Goal: Information Seeking & Learning: Learn about a topic

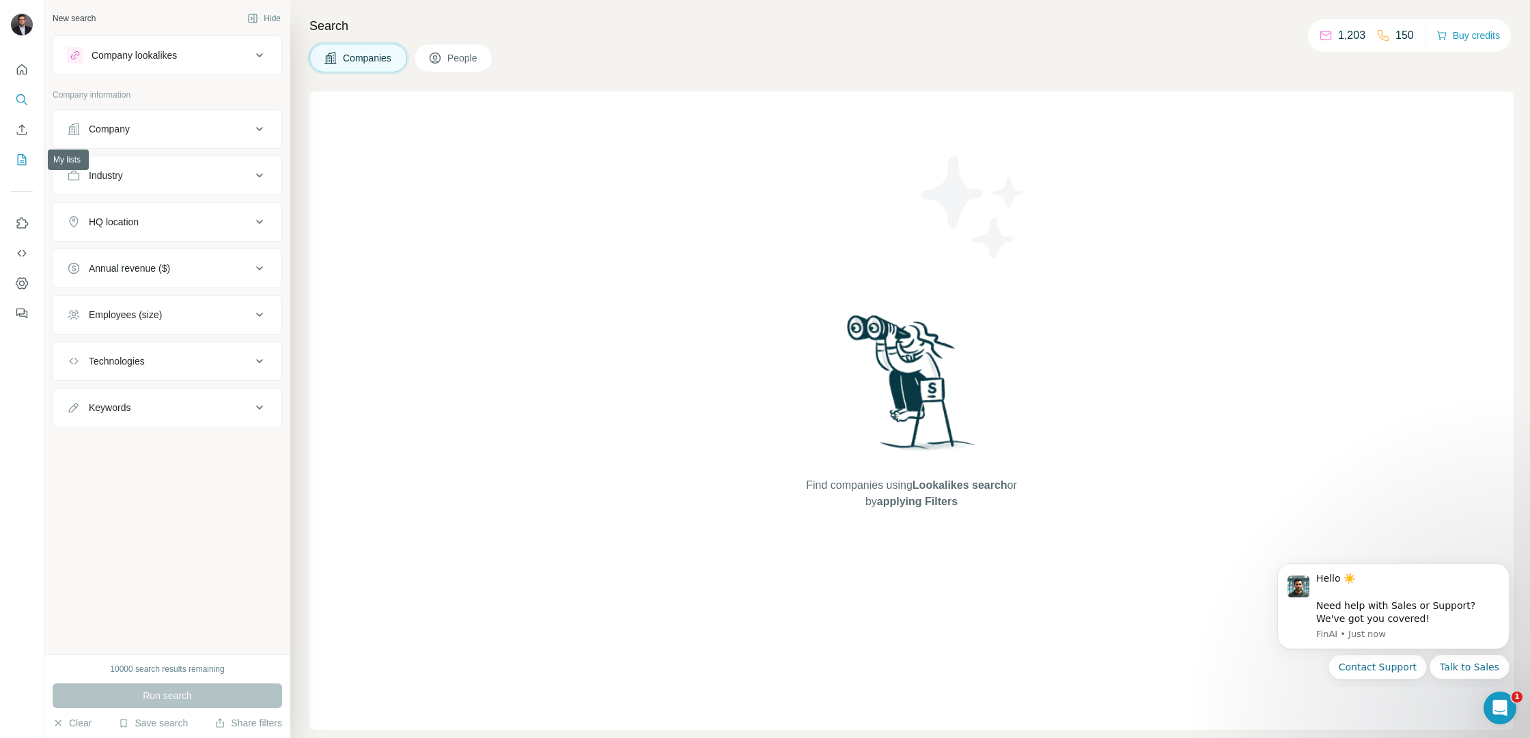
click at [24, 160] on icon "My lists" at bounding box center [22, 160] width 14 height 14
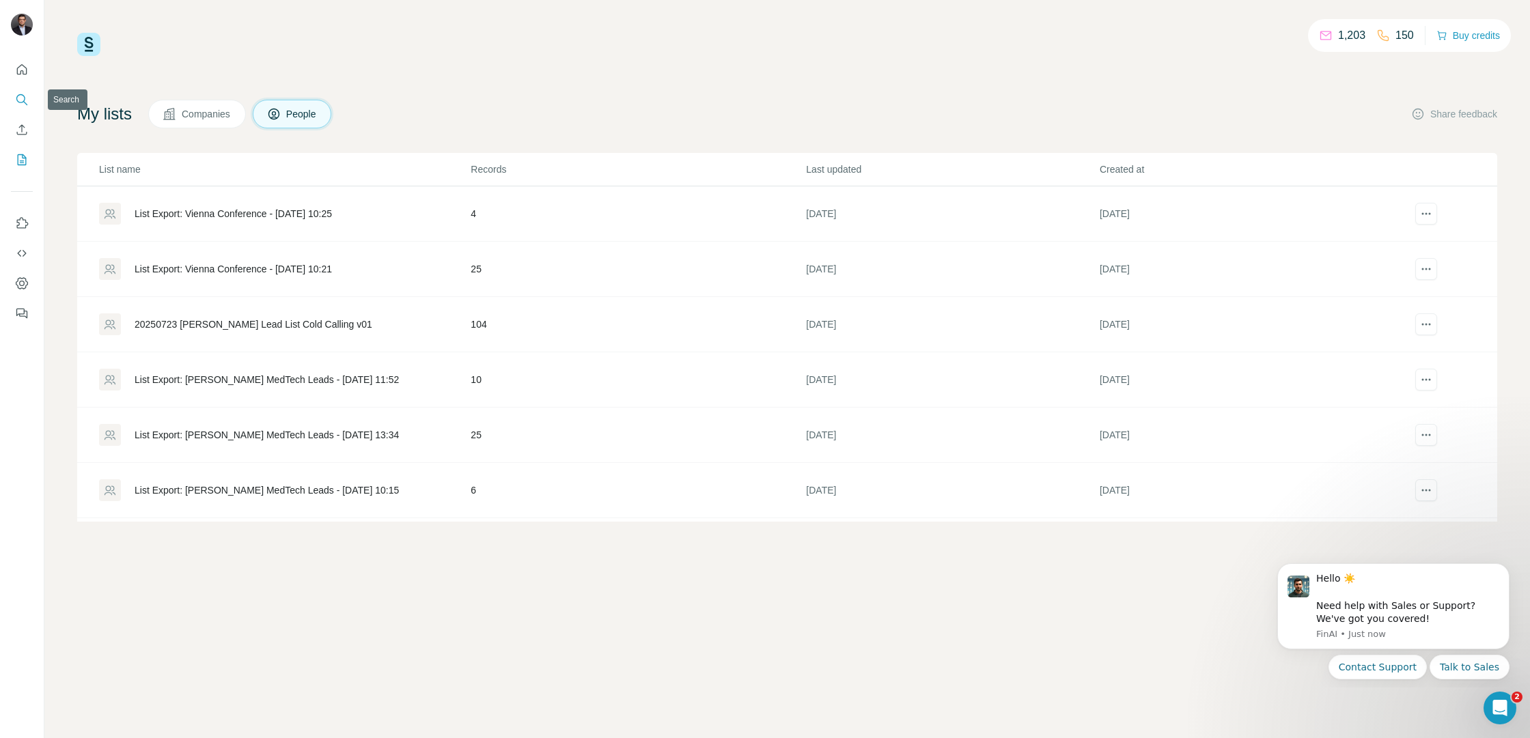
click at [22, 102] on icon "Search" at bounding box center [20, 98] width 9 height 9
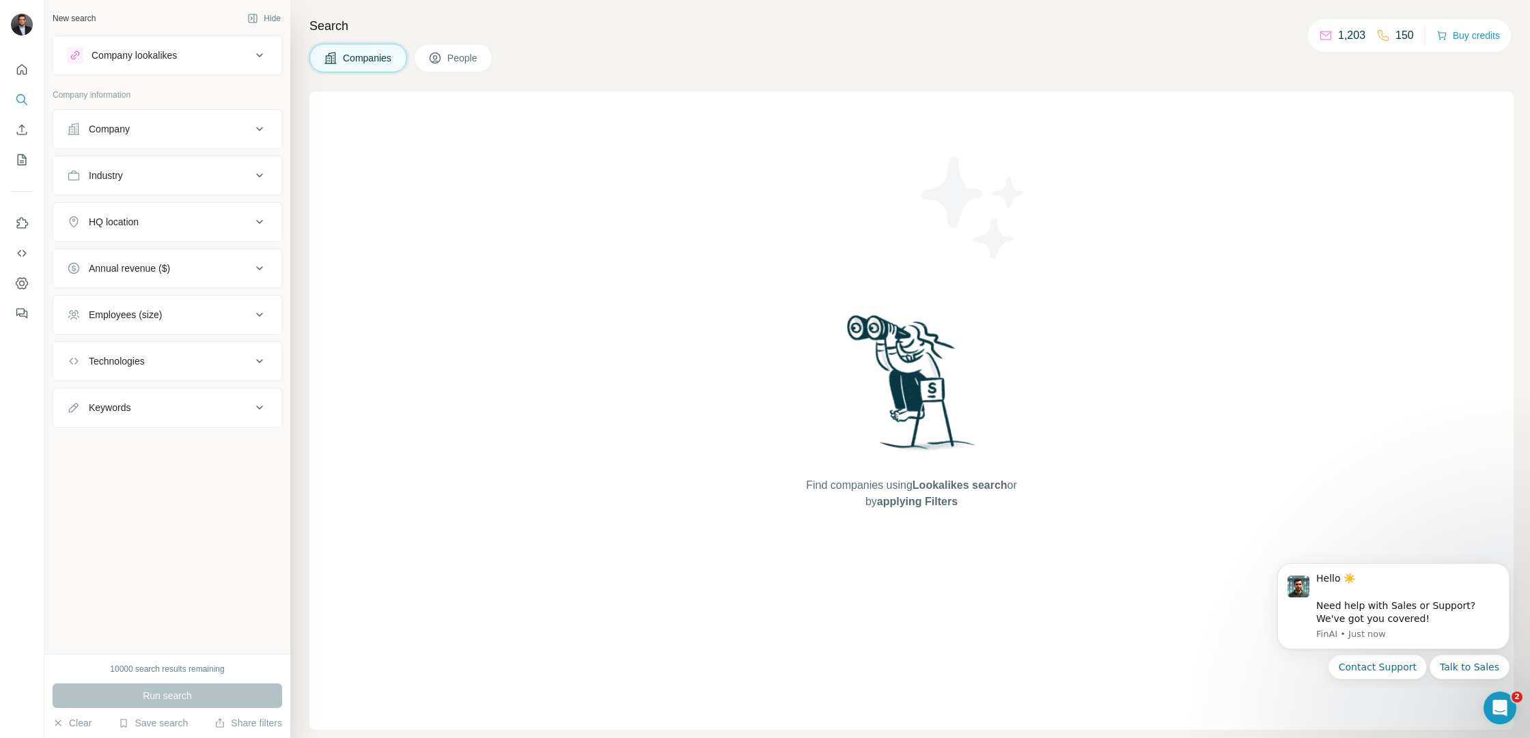
click at [170, 57] on div "Company lookalikes" at bounding box center [134, 55] width 85 height 14
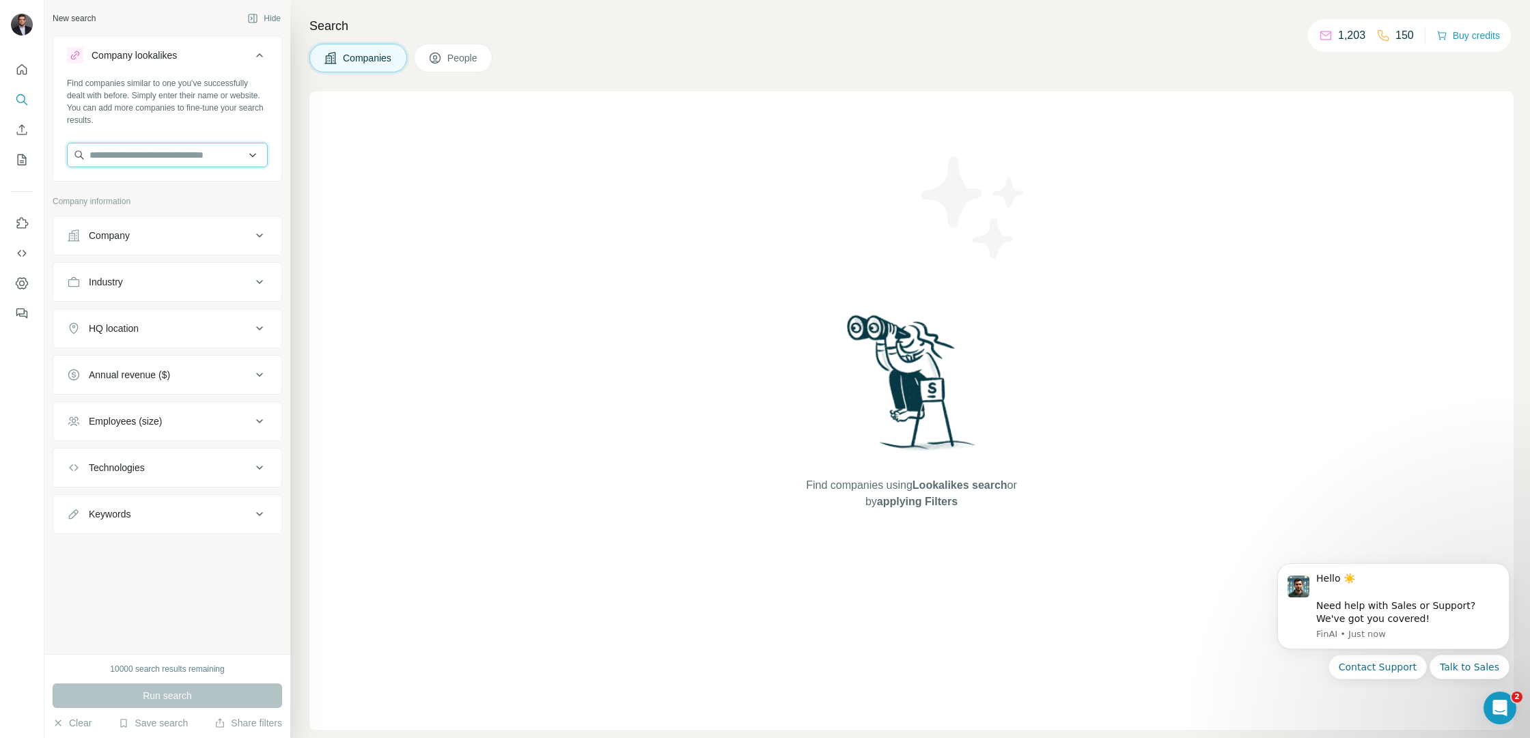
click at [176, 152] on input "text" at bounding box center [167, 155] width 201 height 25
type input "*"
type input "*******"
click at [195, 191] on div "Fenecon [DOMAIN_NAME]" at bounding box center [167, 191] width 194 height 37
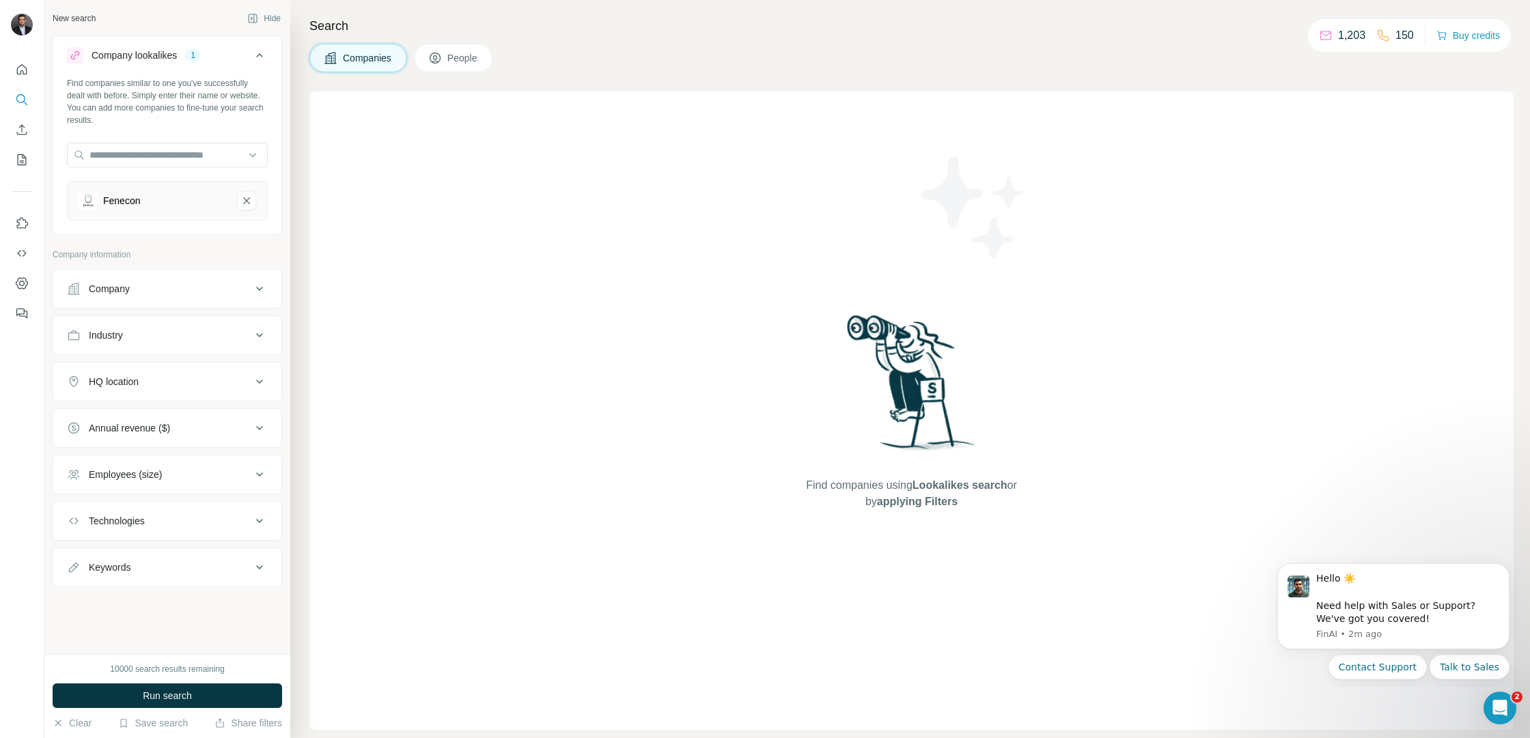
click at [264, 292] on icon at bounding box center [259, 289] width 16 height 16
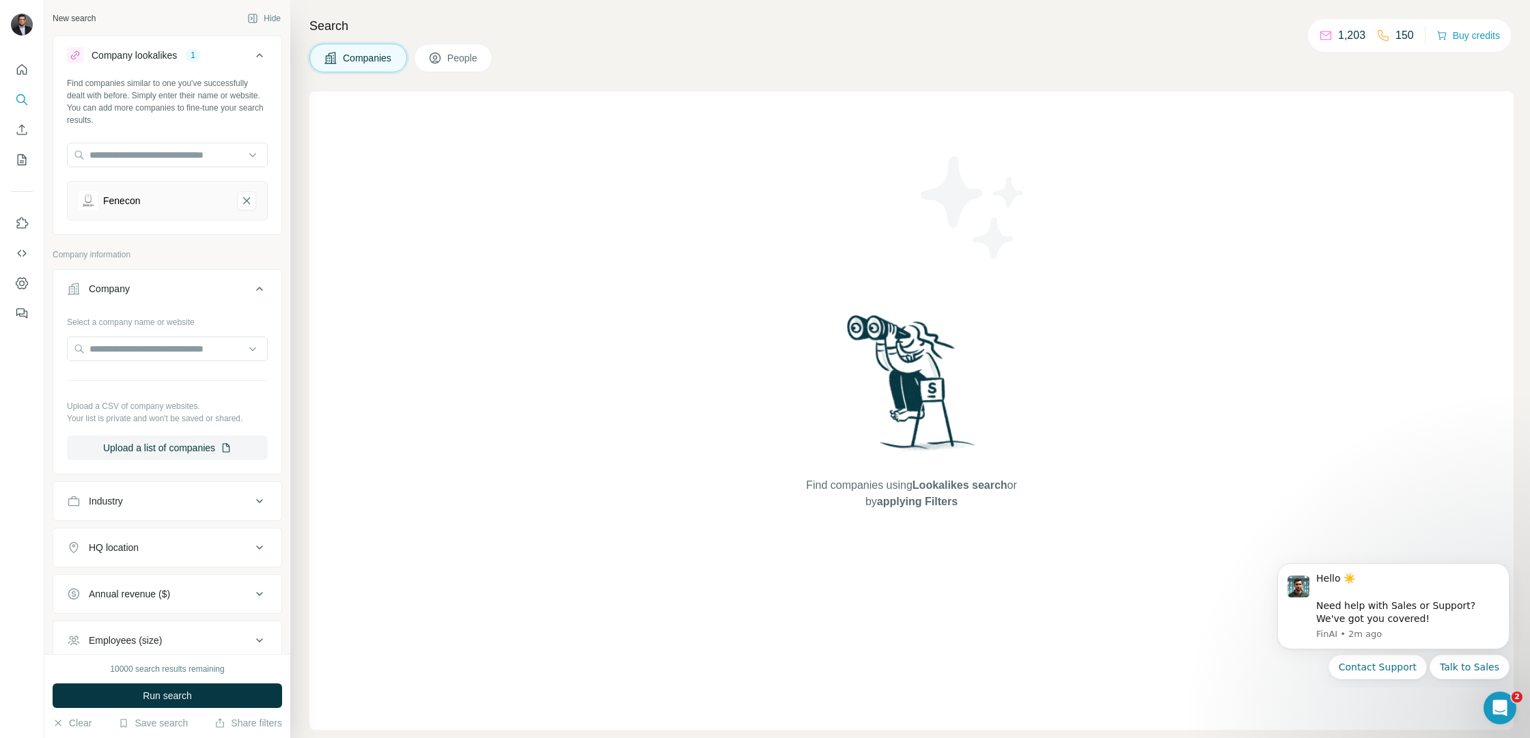
click at [264, 292] on icon at bounding box center [259, 289] width 16 height 16
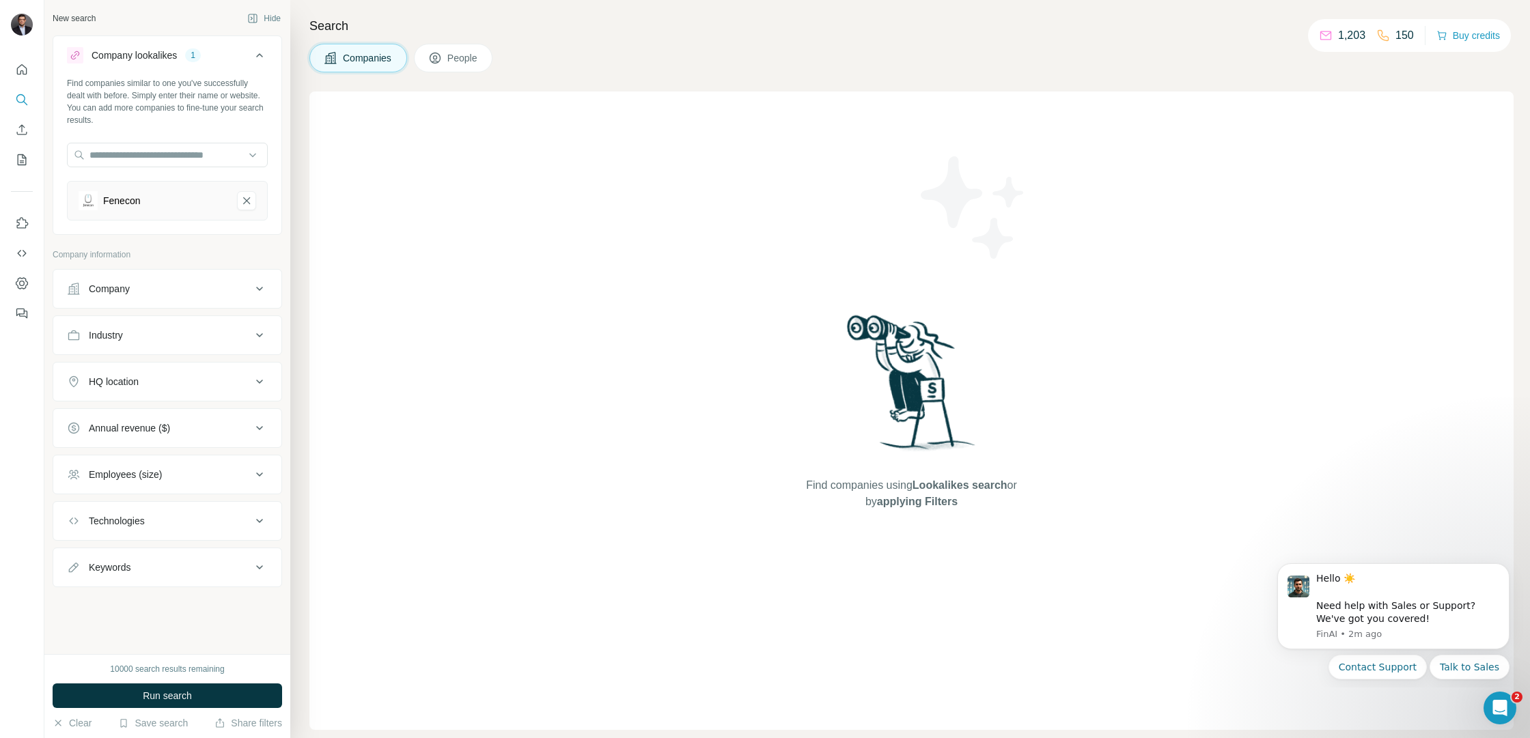
click at [260, 339] on icon at bounding box center [259, 335] width 16 height 16
click at [206, 374] on input at bounding box center [160, 369] width 169 height 15
type input "******"
click at [188, 443] on div "Energy" at bounding box center [168, 447] width 178 height 14
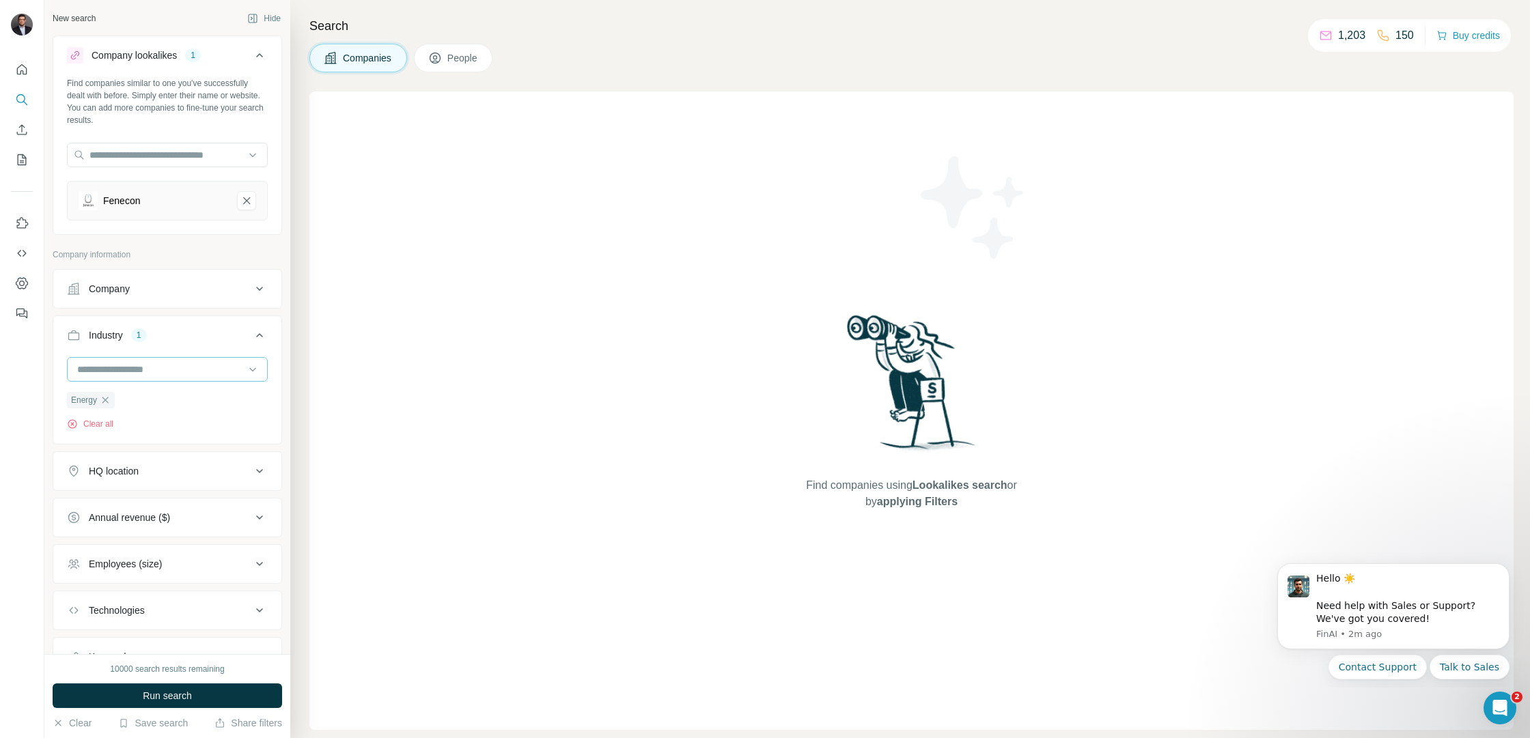
click at [167, 374] on input at bounding box center [160, 369] width 169 height 15
click at [178, 365] on input at bounding box center [160, 369] width 169 height 15
click at [195, 371] on input at bounding box center [160, 369] width 169 height 15
type input "********"
click at [188, 395] on div "Energy Storage" at bounding box center [168, 400] width 178 height 14
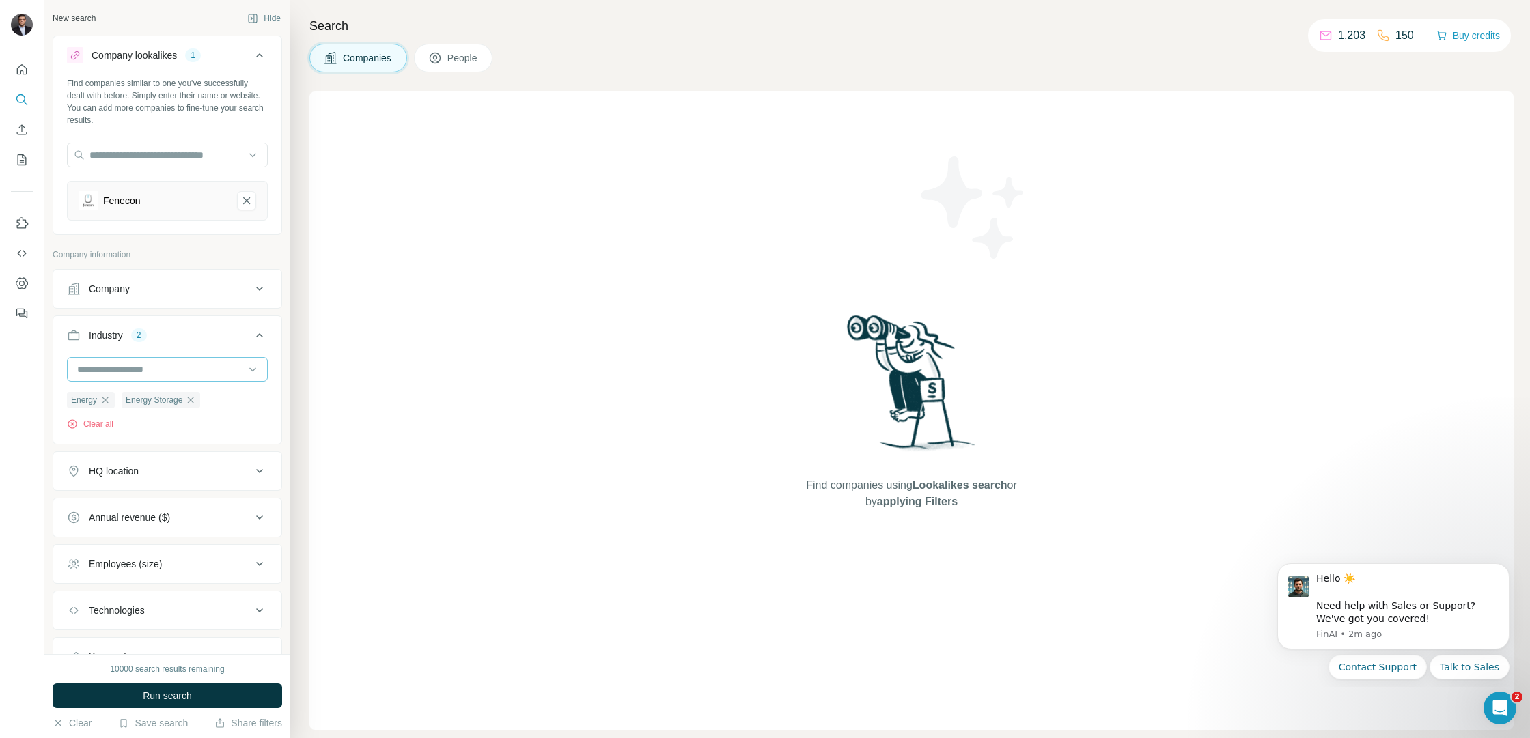
click at [176, 373] on input at bounding box center [160, 369] width 169 height 15
type input "****"
click at [159, 395] on div "Clean Energy" at bounding box center [168, 400] width 178 height 14
click at [250, 495] on div "HQ location" at bounding box center [159, 495] width 184 height 14
click at [223, 531] on input "text" at bounding box center [167, 529] width 201 height 25
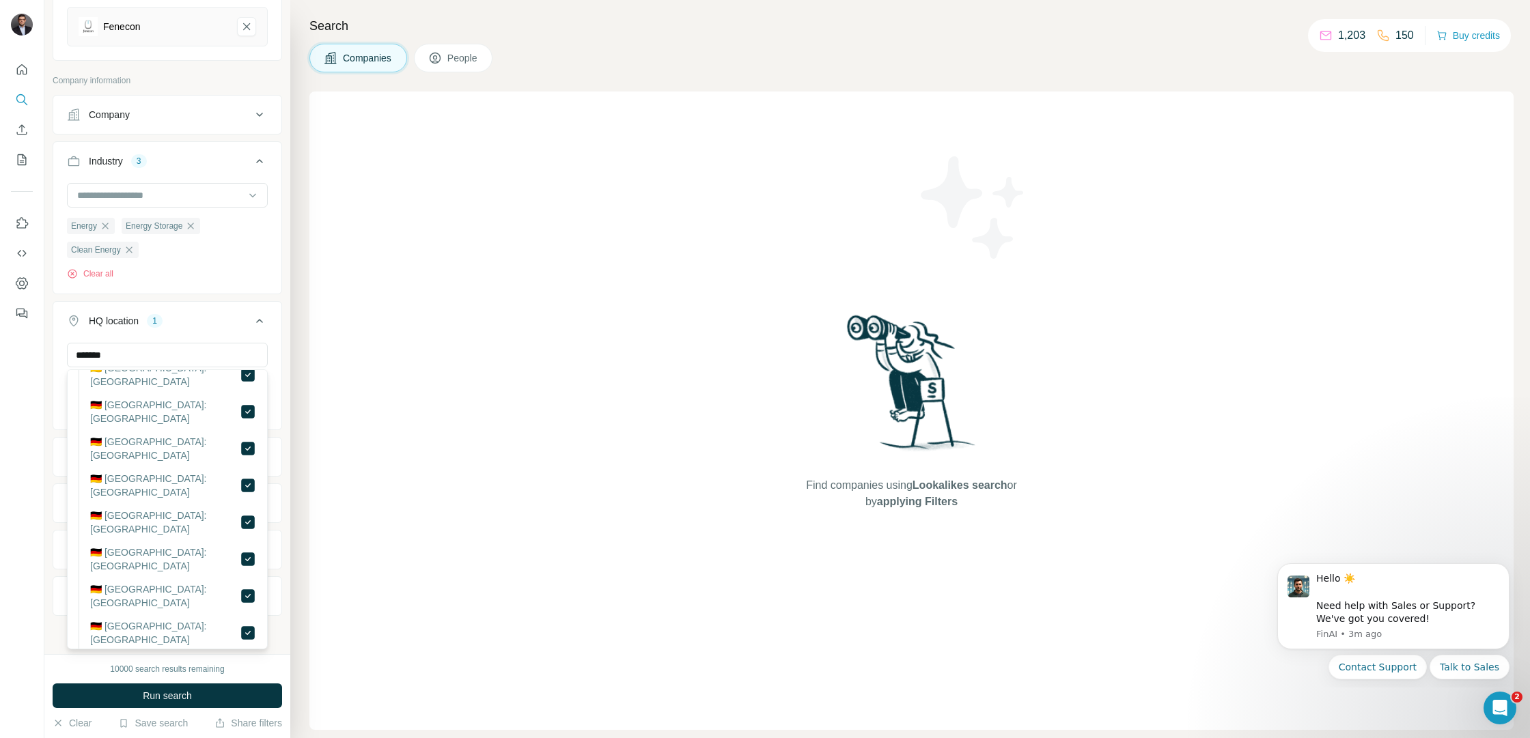
scroll to position [204, 0]
click at [157, 356] on input "*******" at bounding box center [167, 355] width 201 height 25
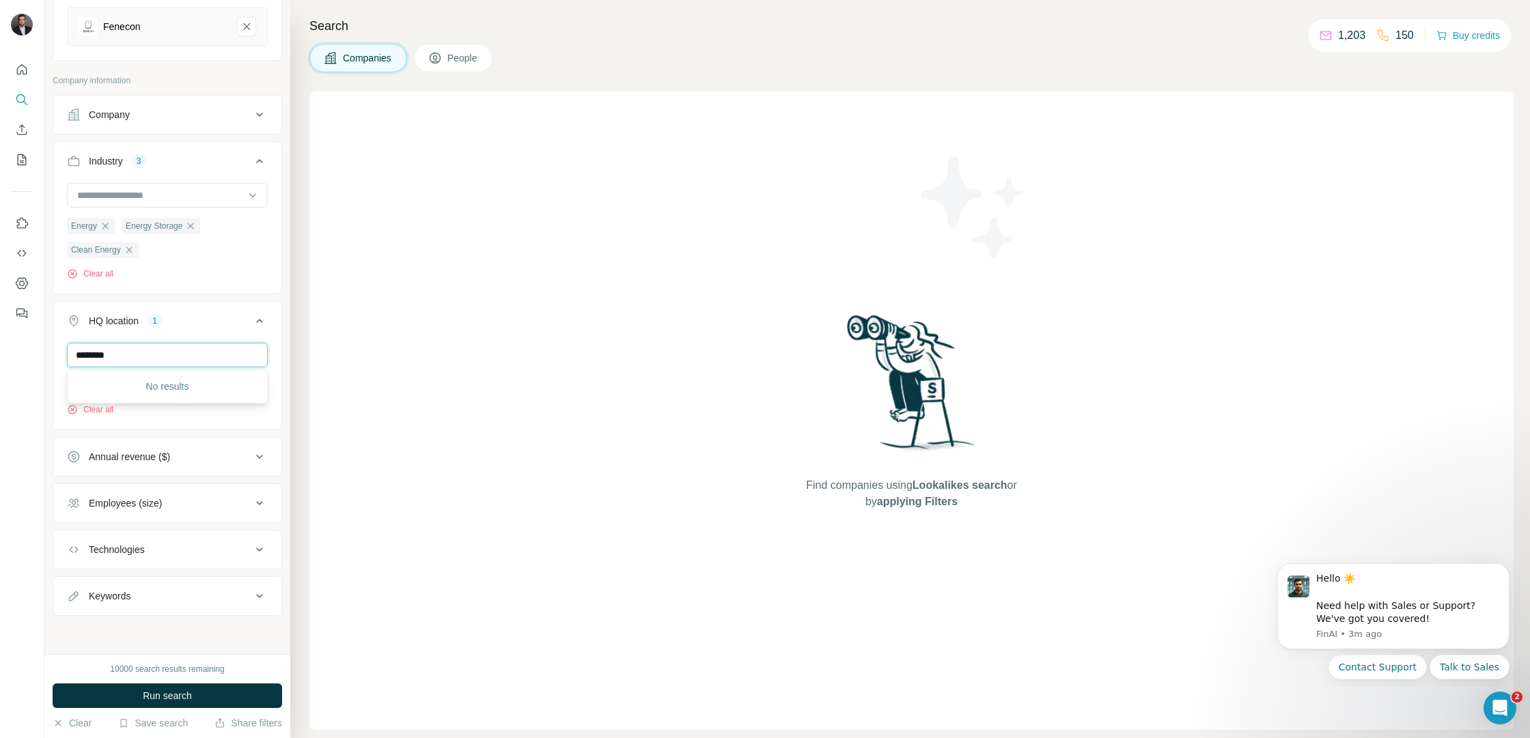
scroll to position [0, 0]
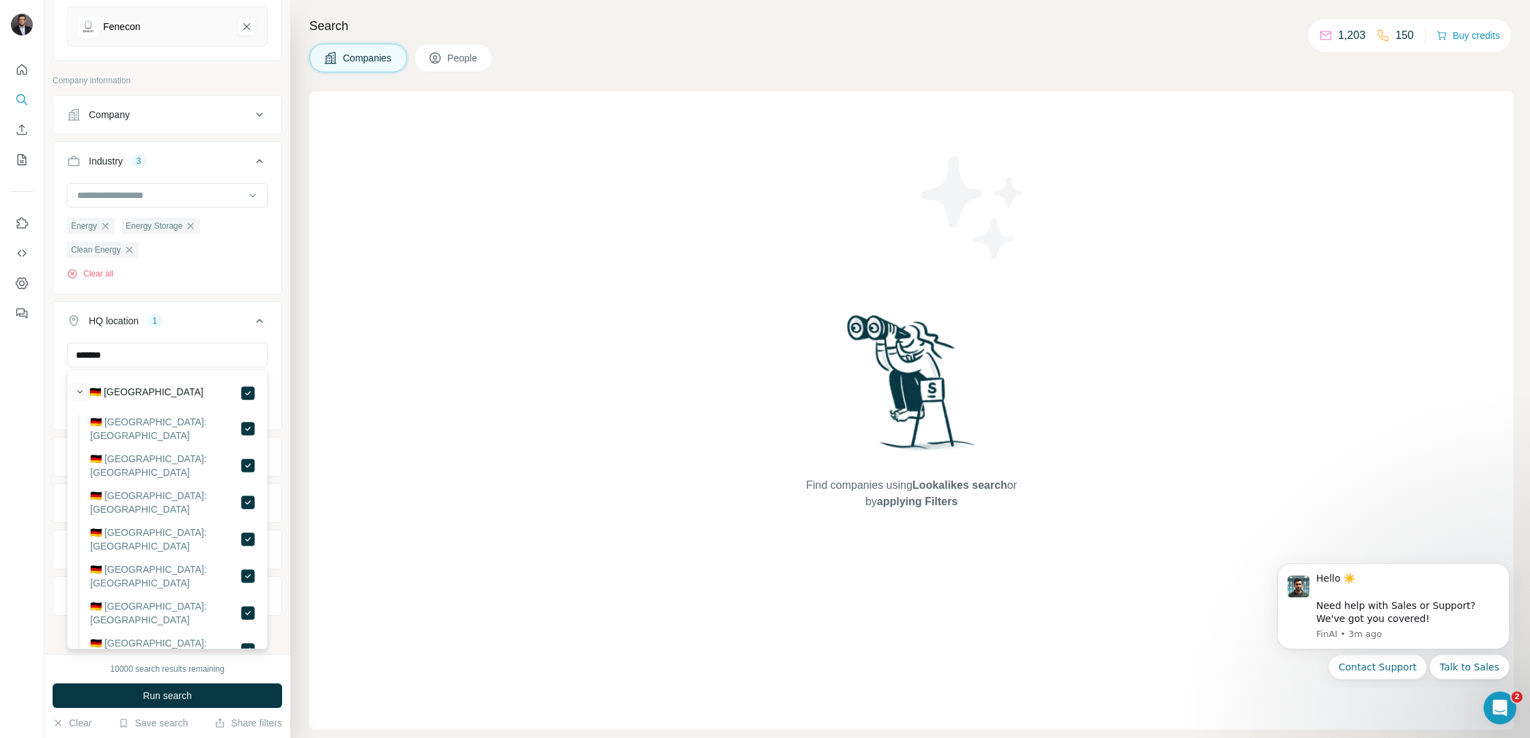
click at [82, 393] on icon "button" at bounding box center [80, 392] width 14 height 14
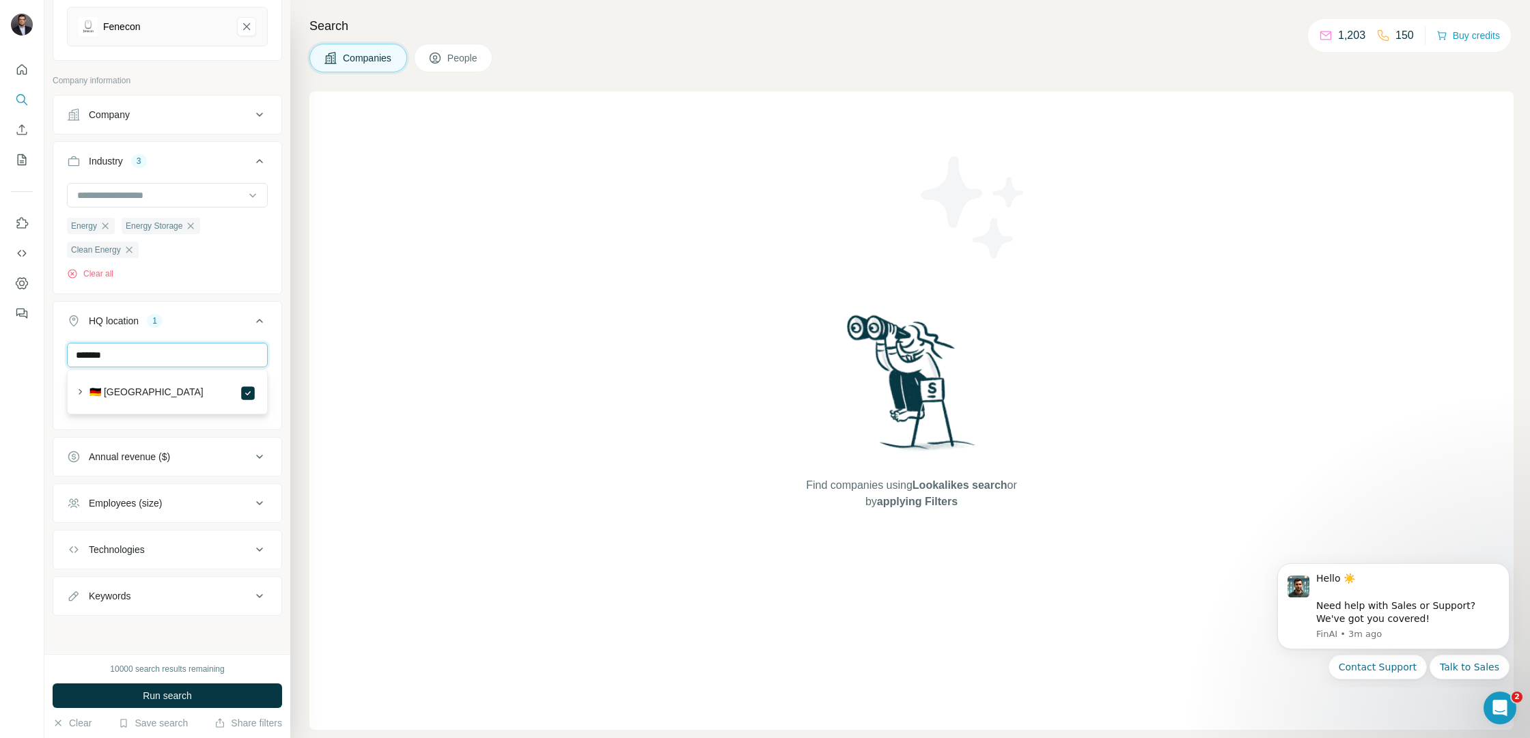
click at [132, 357] on input "*******" at bounding box center [167, 355] width 201 height 25
type input "*******"
click at [255, 461] on icon at bounding box center [259, 457] width 16 height 16
click at [76, 515] on icon at bounding box center [75, 510] width 16 height 16
click at [77, 534] on icon at bounding box center [75, 535] width 16 height 16
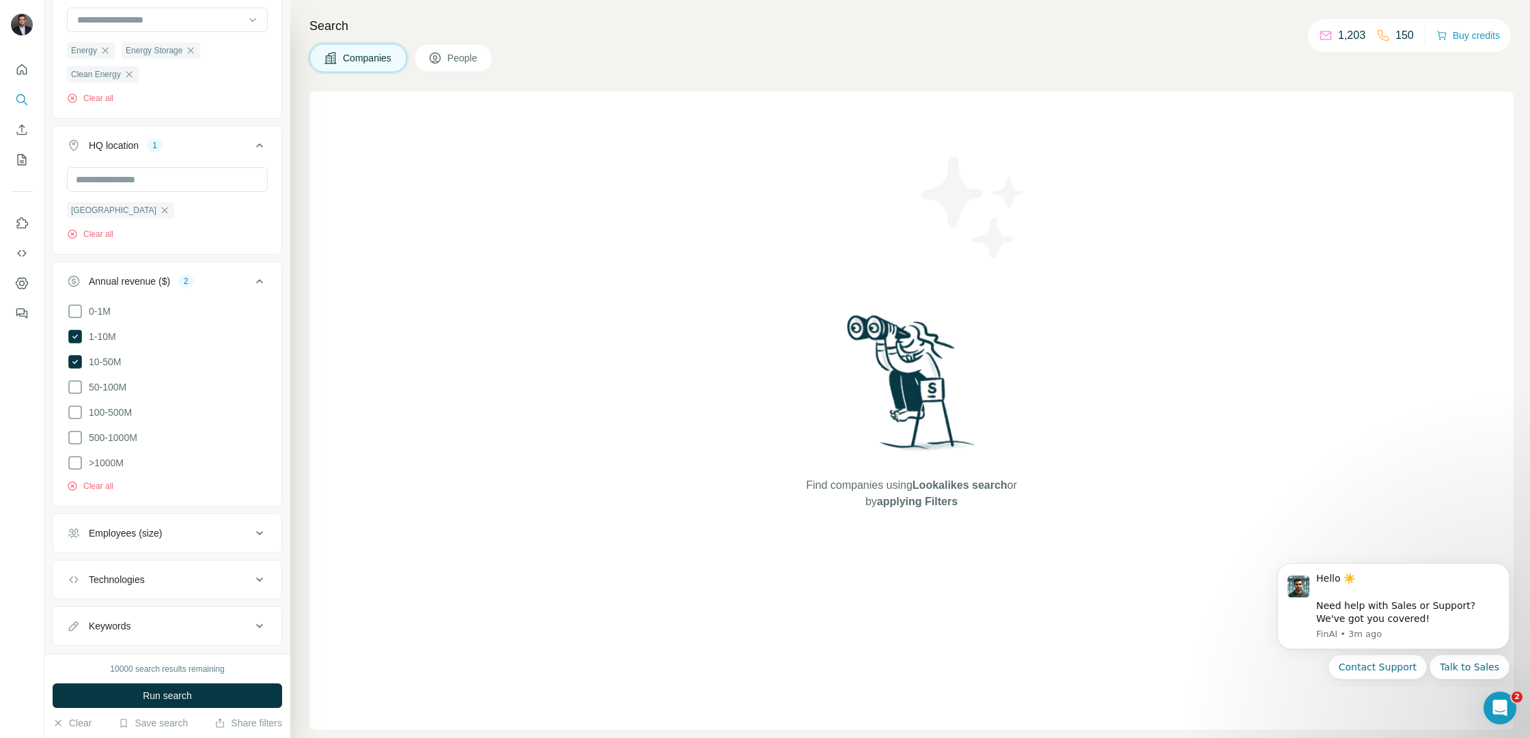
scroll to position [357, 0]
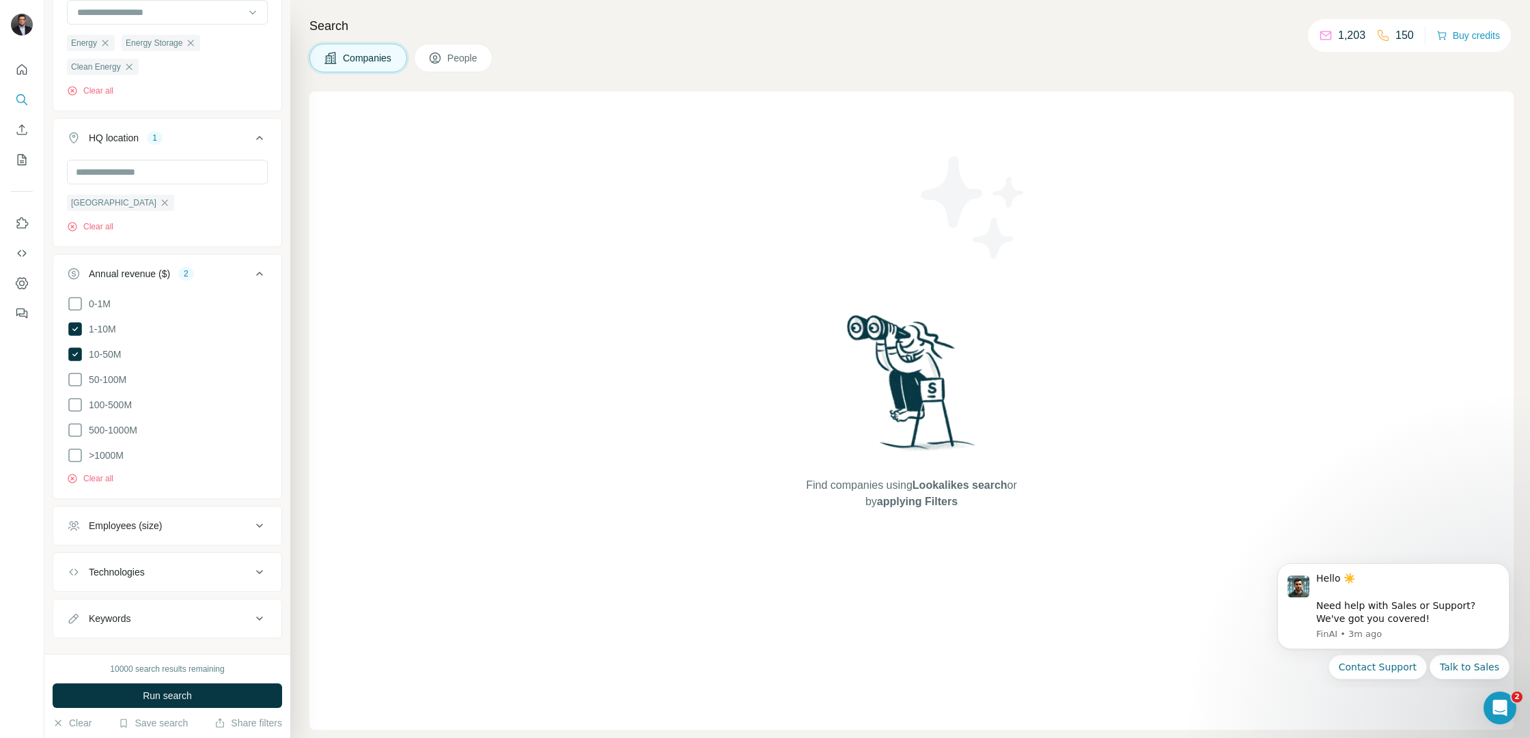
click at [263, 521] on icon at bounding box center [259, 526] width 16 height 16
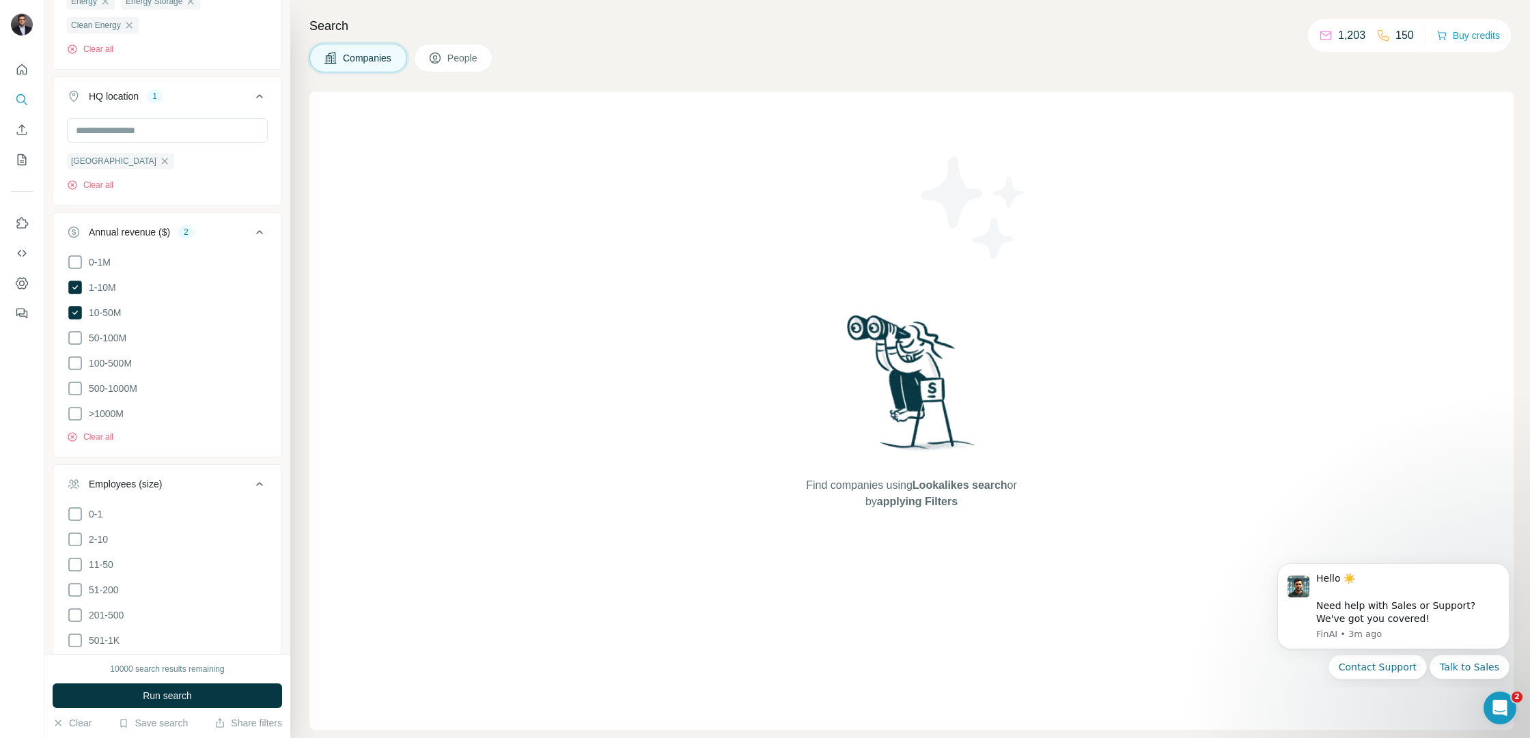
scroll to position [417, 0]
click at [76, 568] on icon at bounding box center [75, 571] width 16 height 16
click at [77, 544] on icon at bounding box center [75, 546] width 16 height 16
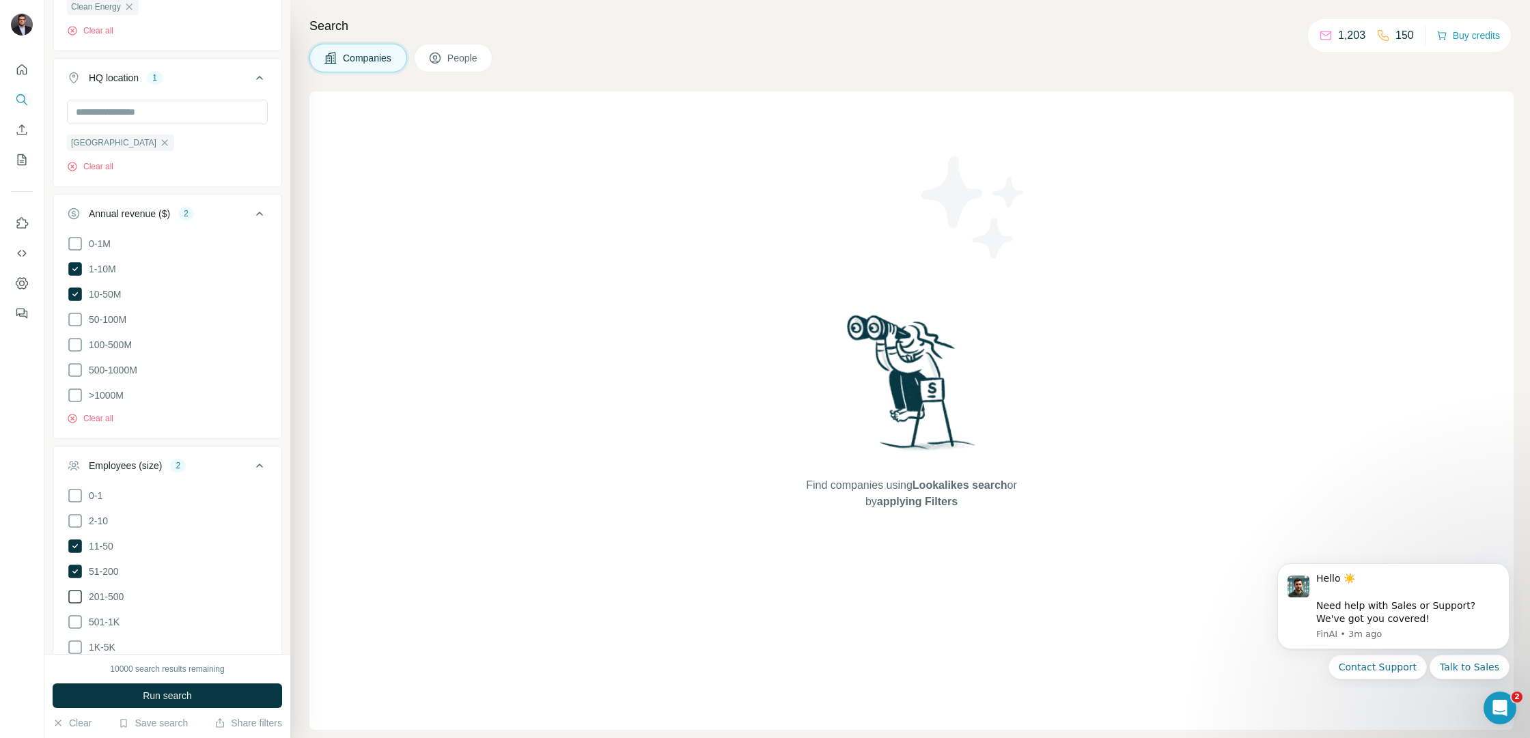
click at [76, 591] on icon at bounding box center [75, 597] width 16 height 16
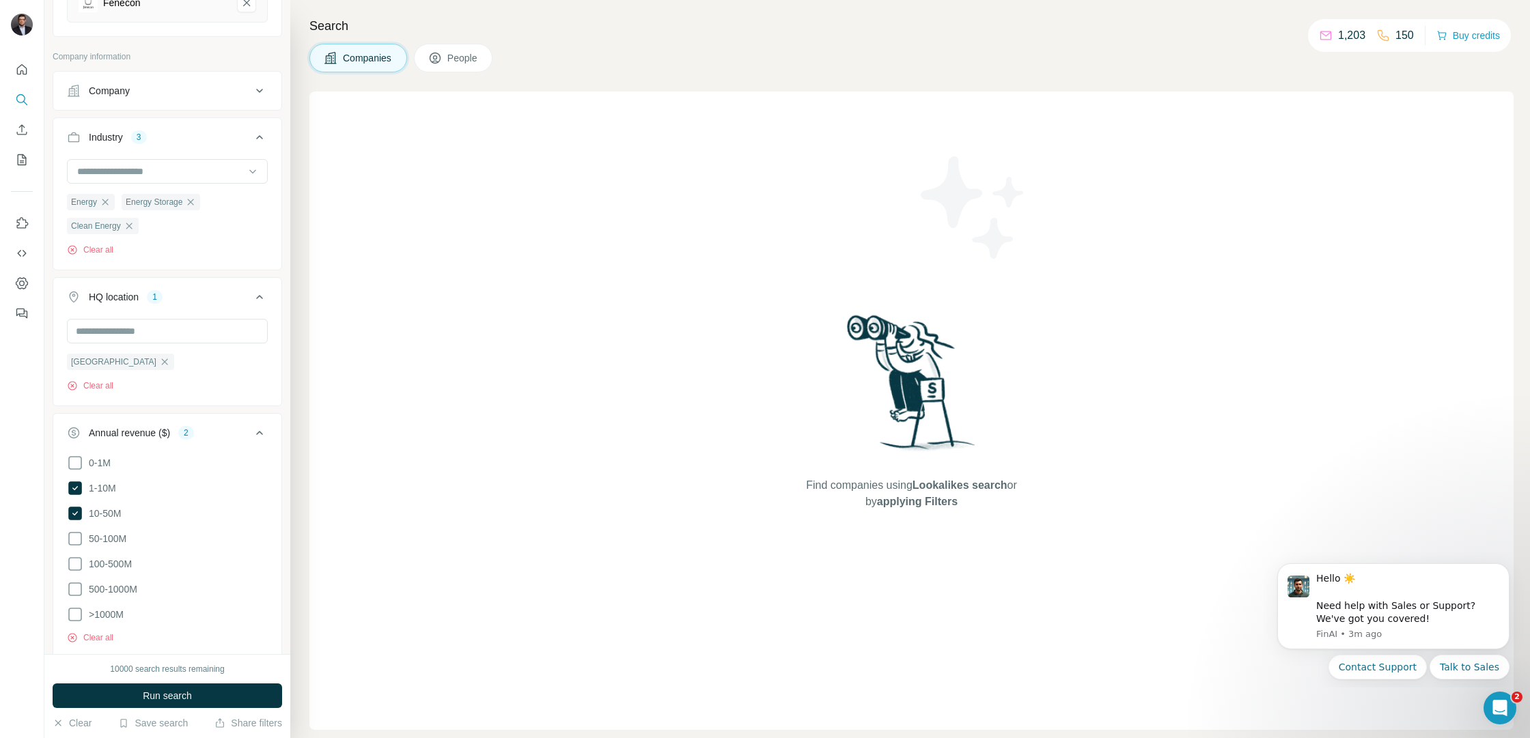
scroll to position [206, 0]
click at [264, 429] on icon at bounding box center [259, 425] width 16 height 16
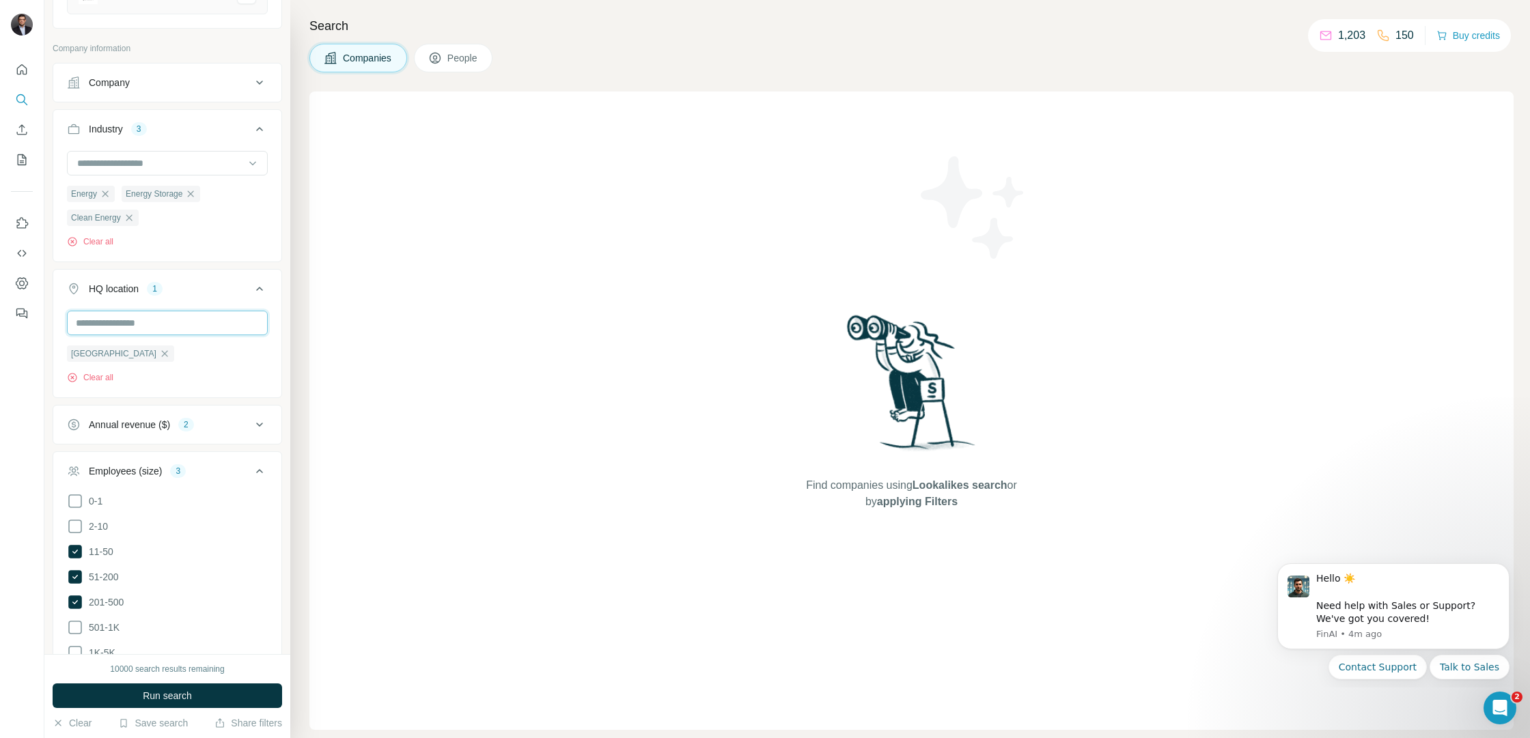
click at [184, 327] on input "text" at bounding box center [167, 323] width 201 height 25
click at [251, 363] on div "No results" at bounding box center [167, 356] width 194 height 27
click at [193, 326] on input "****" at bounding box center [167, 323] width 201 height 25
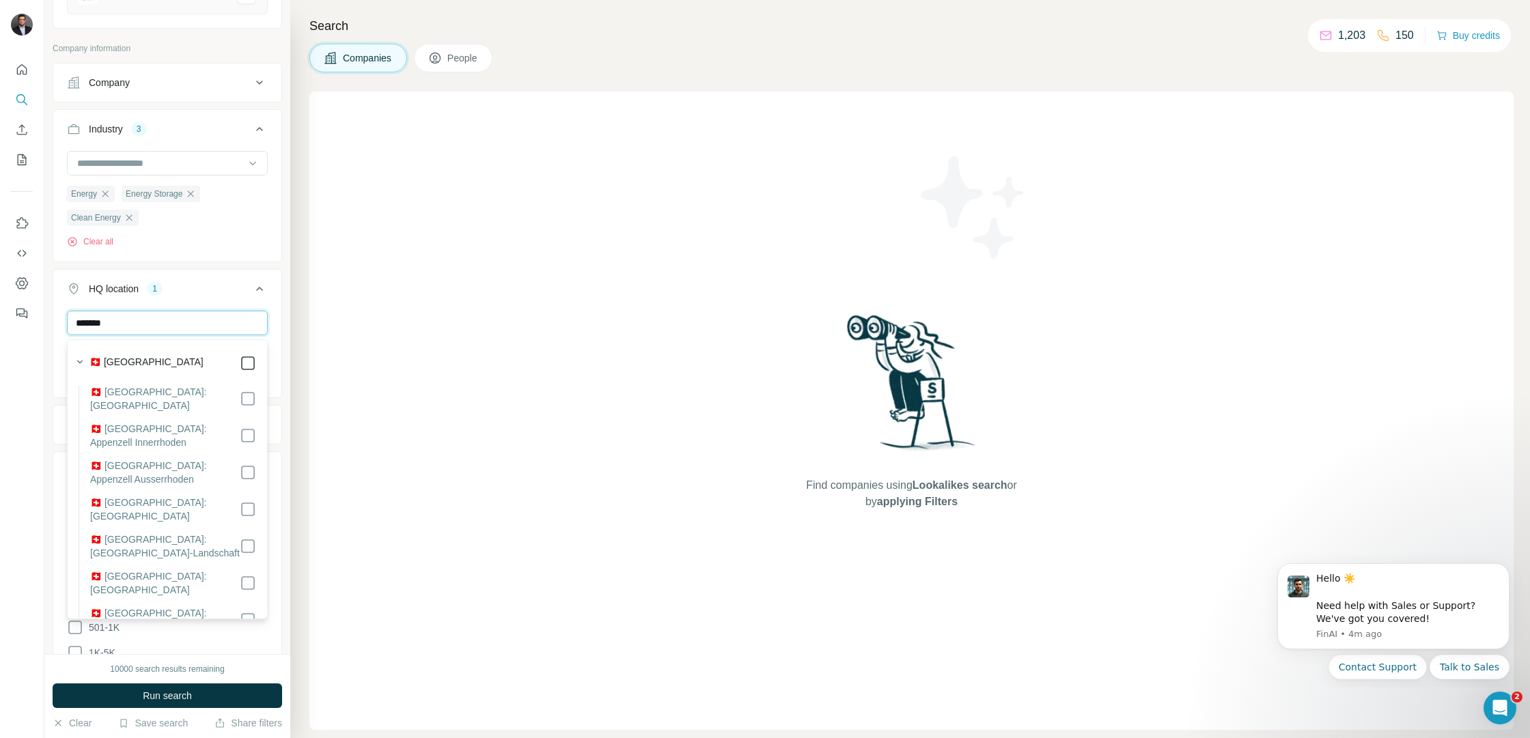
type input "*******"
click at [81, 361] on icon "button" at bounding box center [80, 362] width 14 height 14
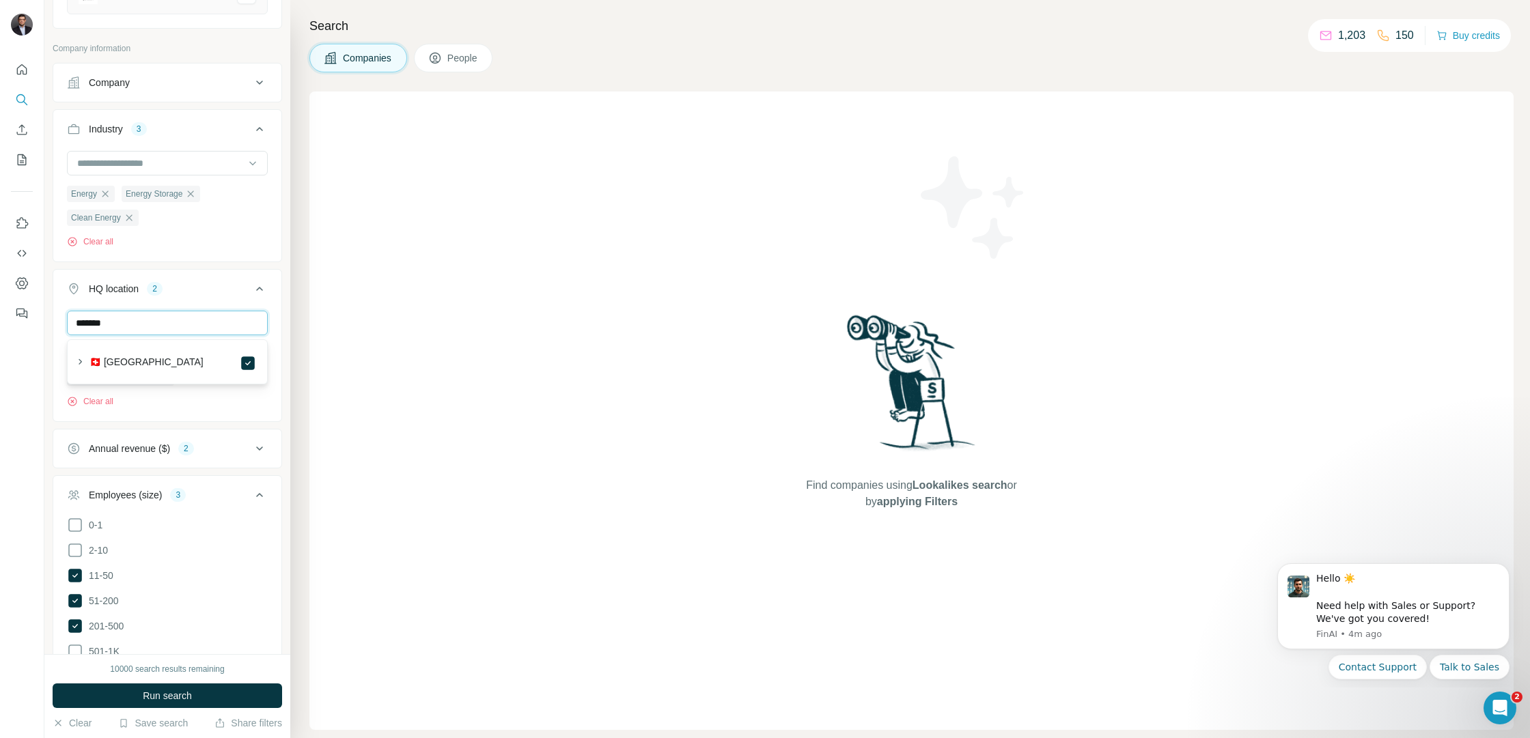
click at [136, 325] on input "*******" at bounding box center [167, 323] width 201 height 25
drag, startPoint x: 136, startPoint y: 325, endPoint x: 0, endPoint y: 322, distance: 135.9
click at [0, 322] on div "New search Hide Company lookalikes 1 Find companies similar to one you've succe…" at bounding box center [765, 369] width 1530 height 738
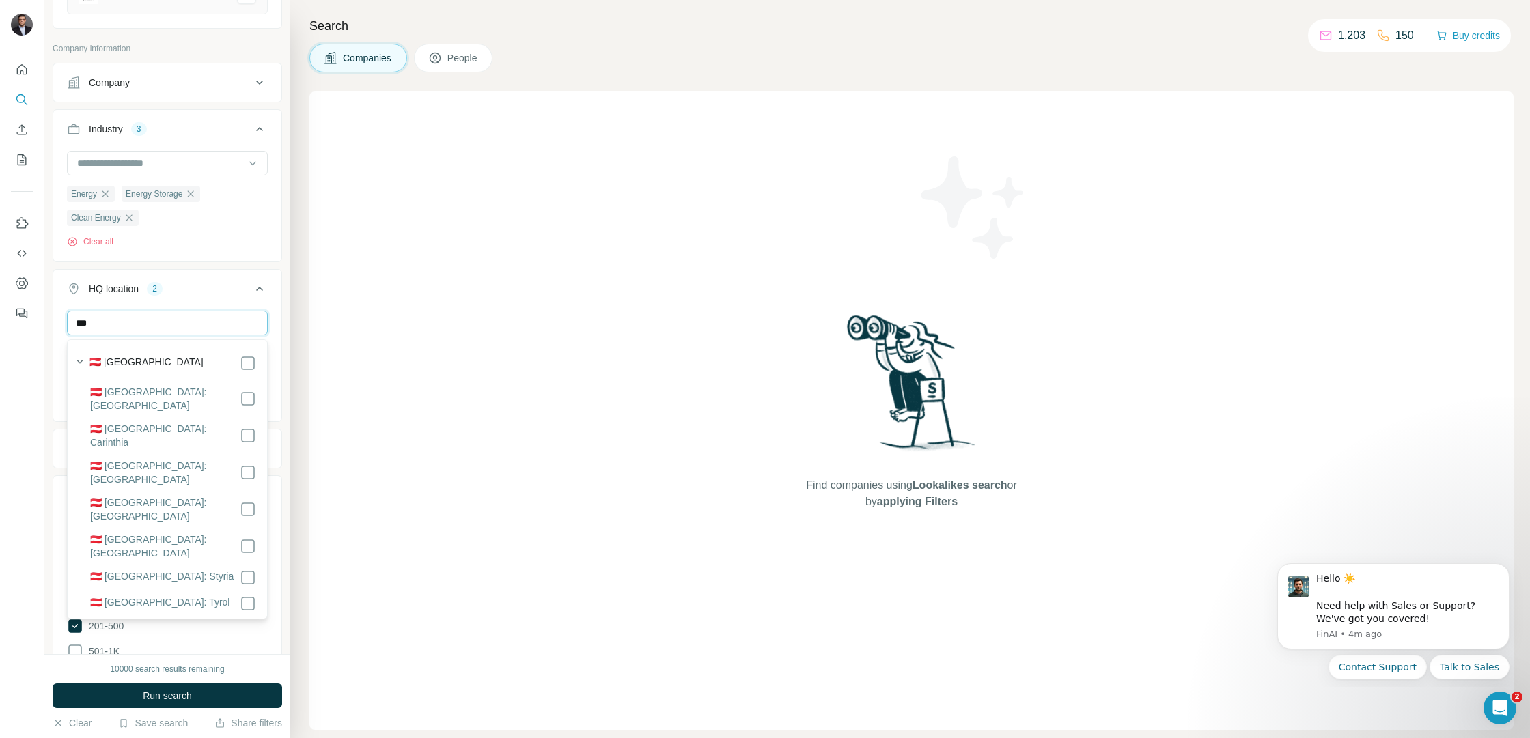
type input "***"
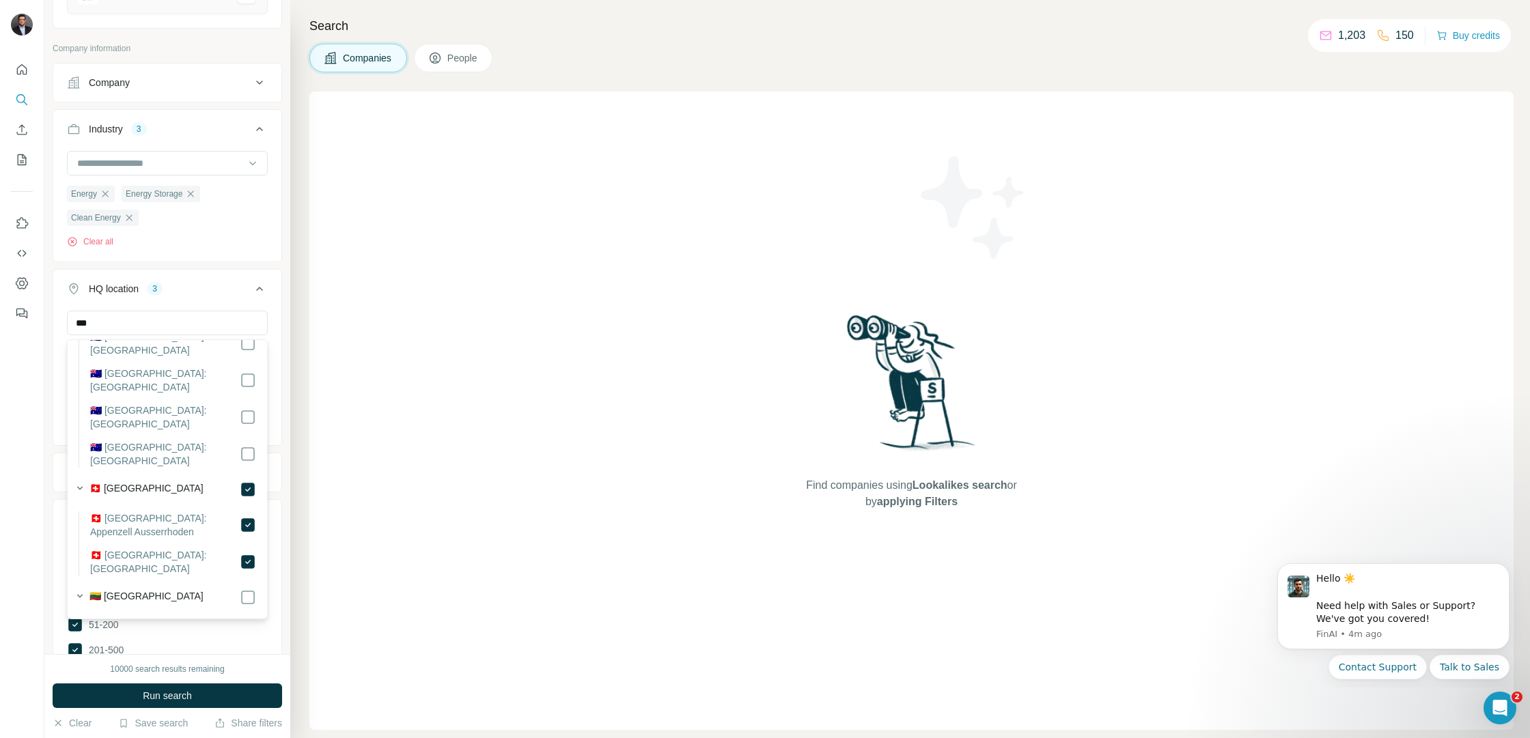
scroll to position [515, 0]
click at [45, 430] on div "New search Hide Company lookalikes 1 Find companies similar to one you've succe…" at bounding box center [167, 327] width 246 height 654
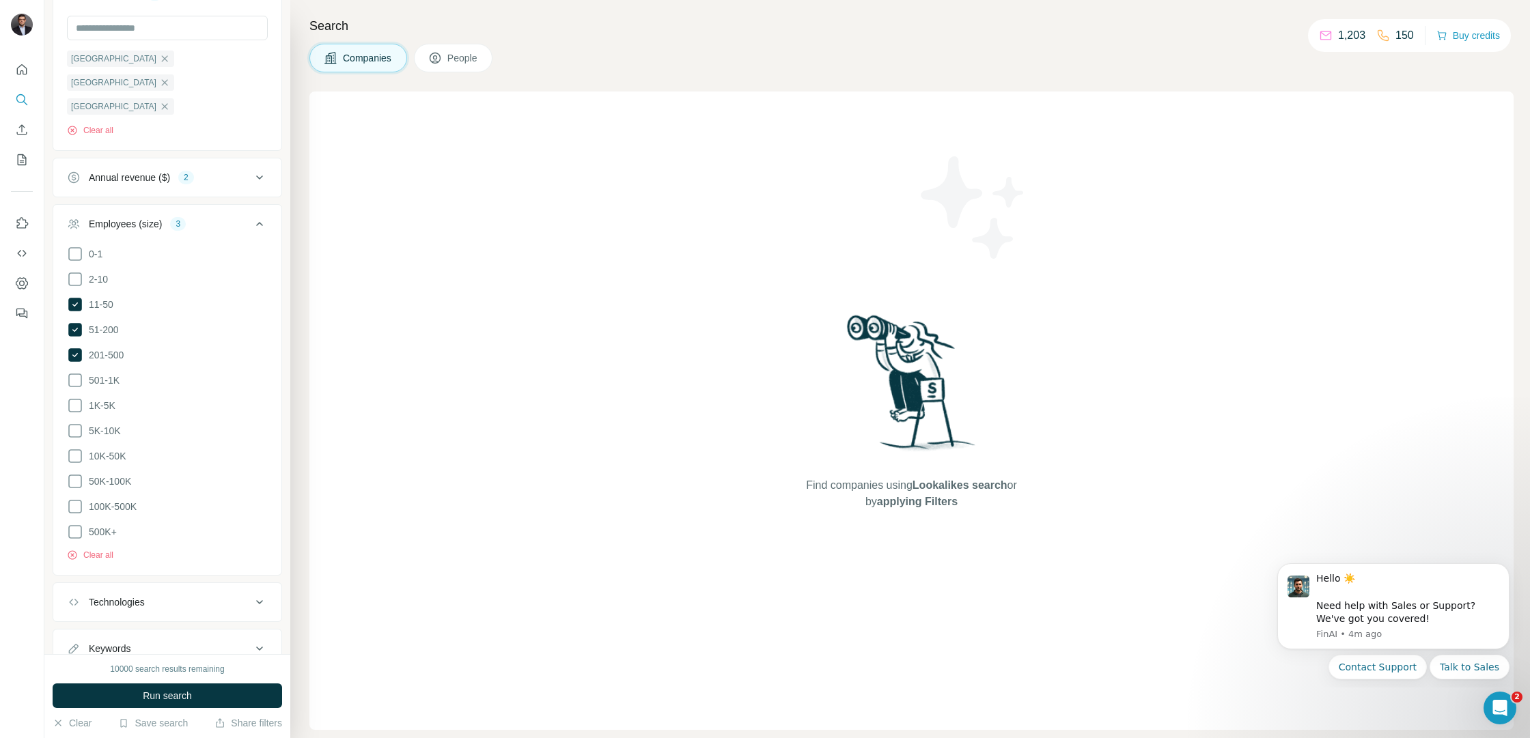
scroll to position [500, 0]
click at [247, 597] on div "Technologies" at bounding box center [159, 604] width 184 height 14
click at [249, 597] on div "Technologies" at bounding box center [159, 604] width 184 height 14
click at [194, 696] on button "Run search" at bounding box center [167, 696] width 229 height 25
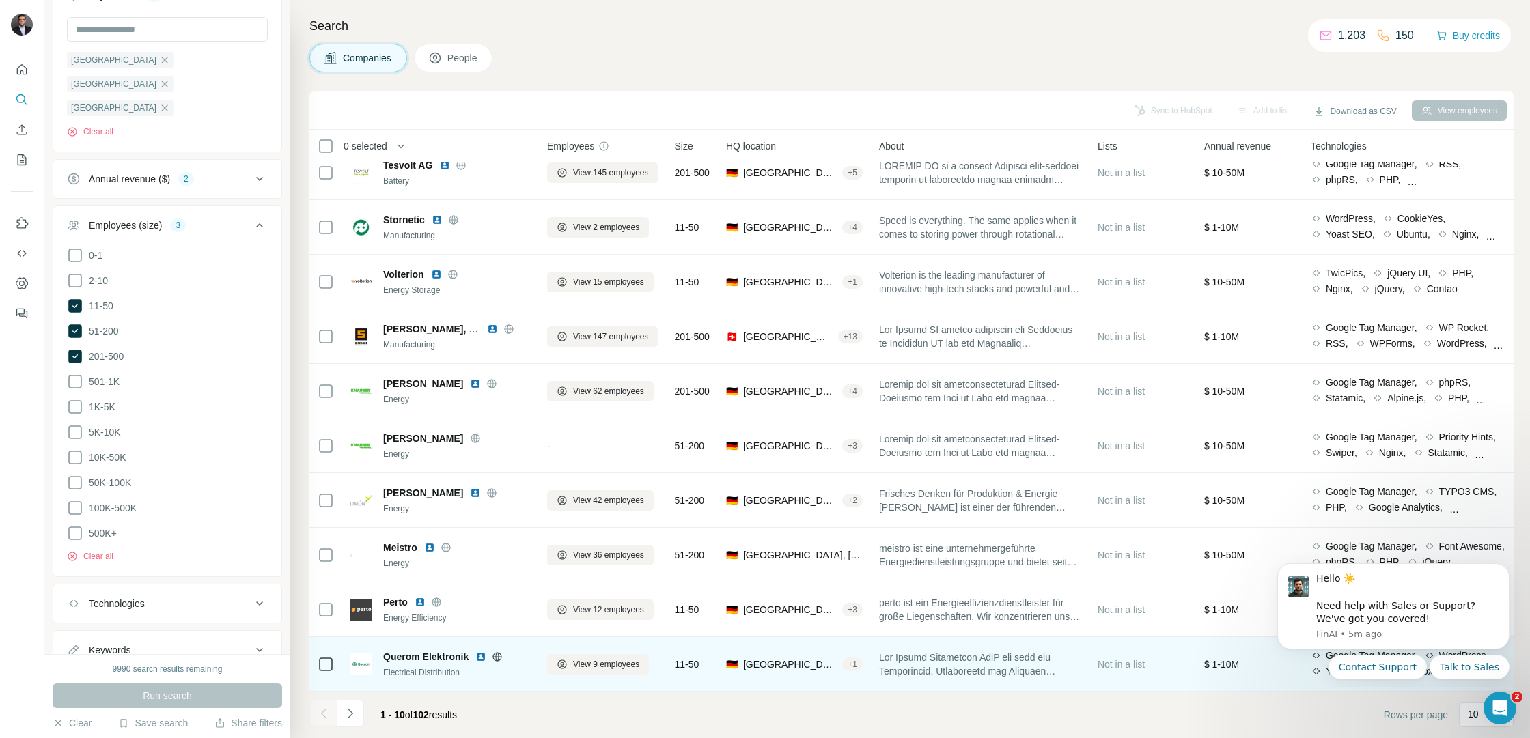
scroll to position [0, 0]
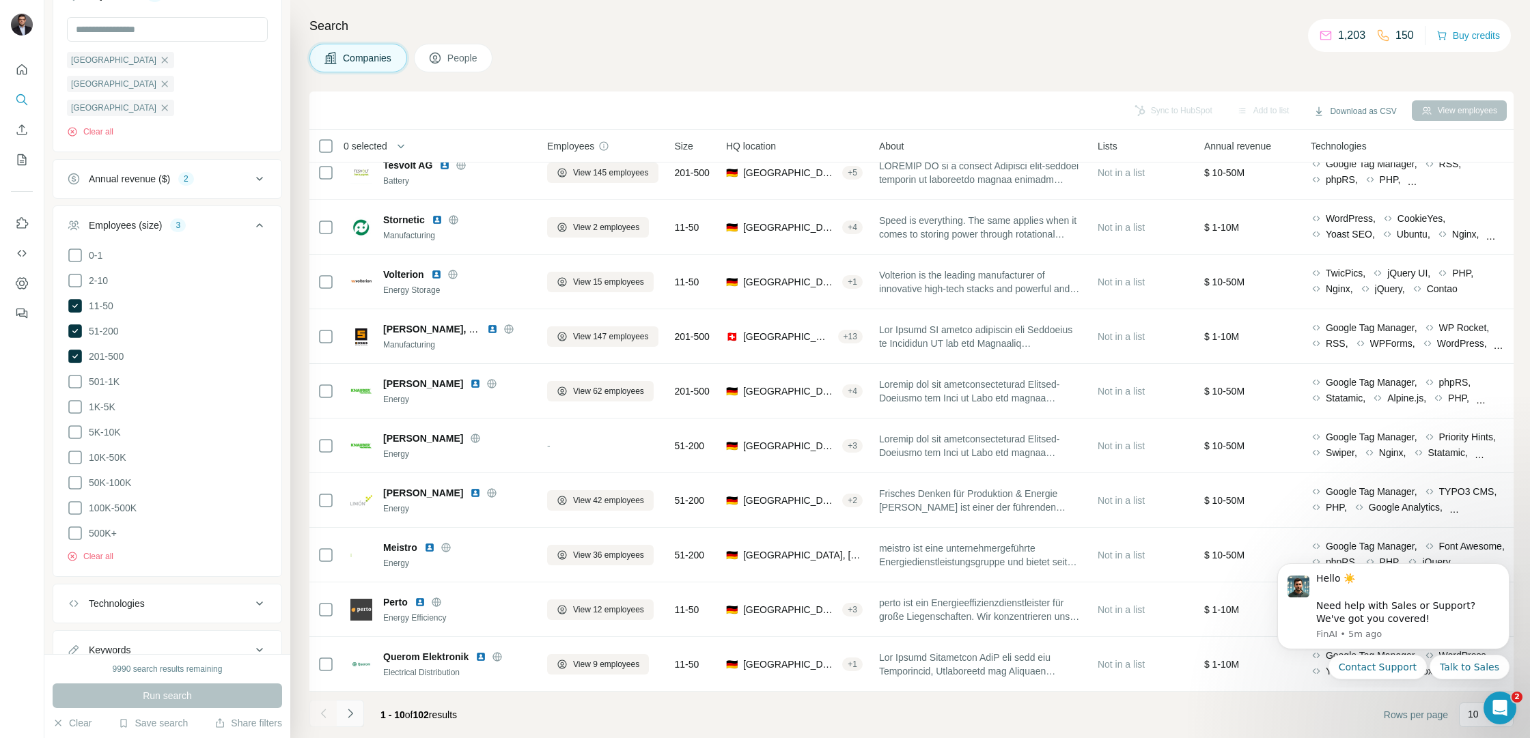
click at [354, 709] on icon "Navigate to next page" at bounding box center [351, 714] width 14 height 14
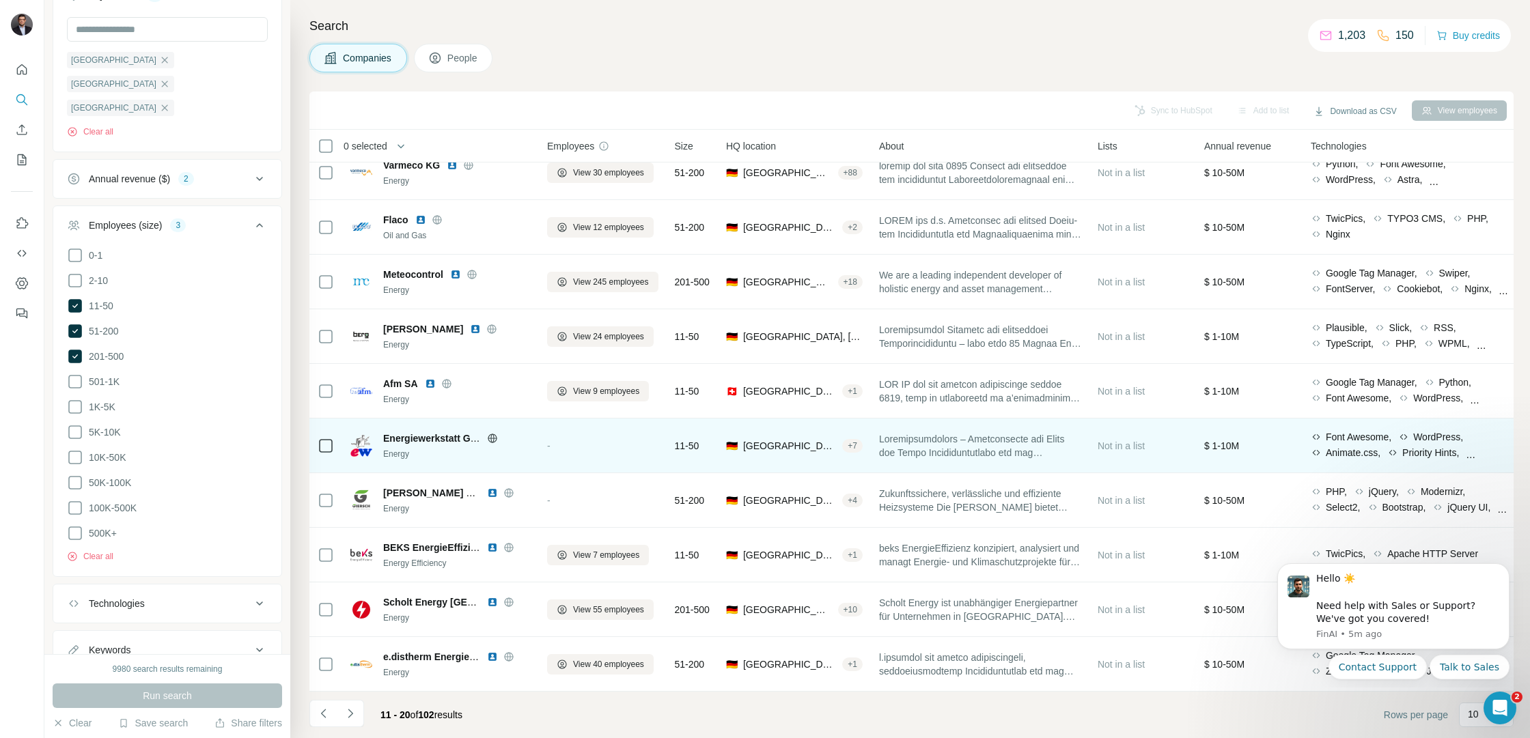
scroll to position [17, 0]
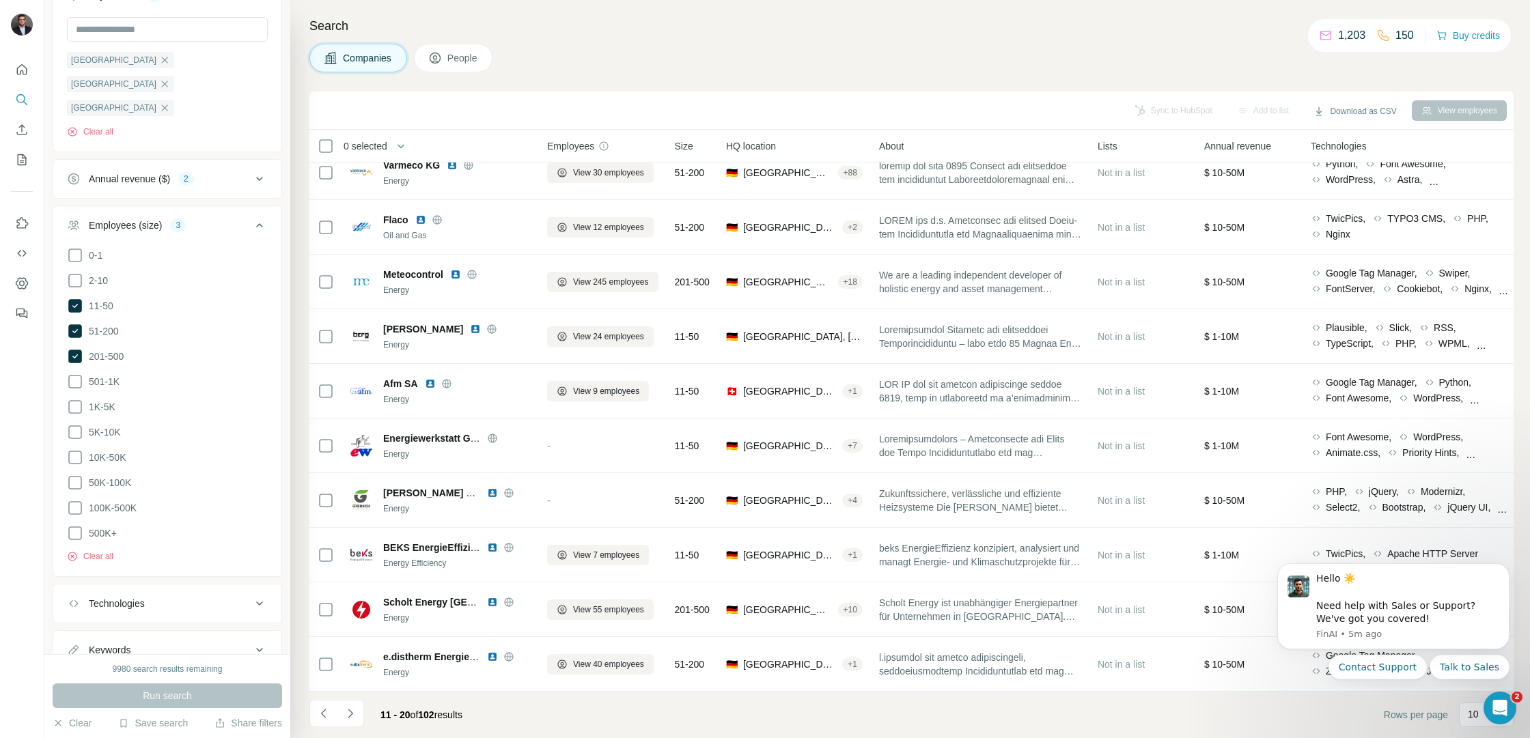
click at [268, 634] on button "Keywords" at bounding box center [167, 650] width 228 height 33
click at [184, 672] on input "text" at bounding box center [153, 684] width 173 height 25
type input "*******"
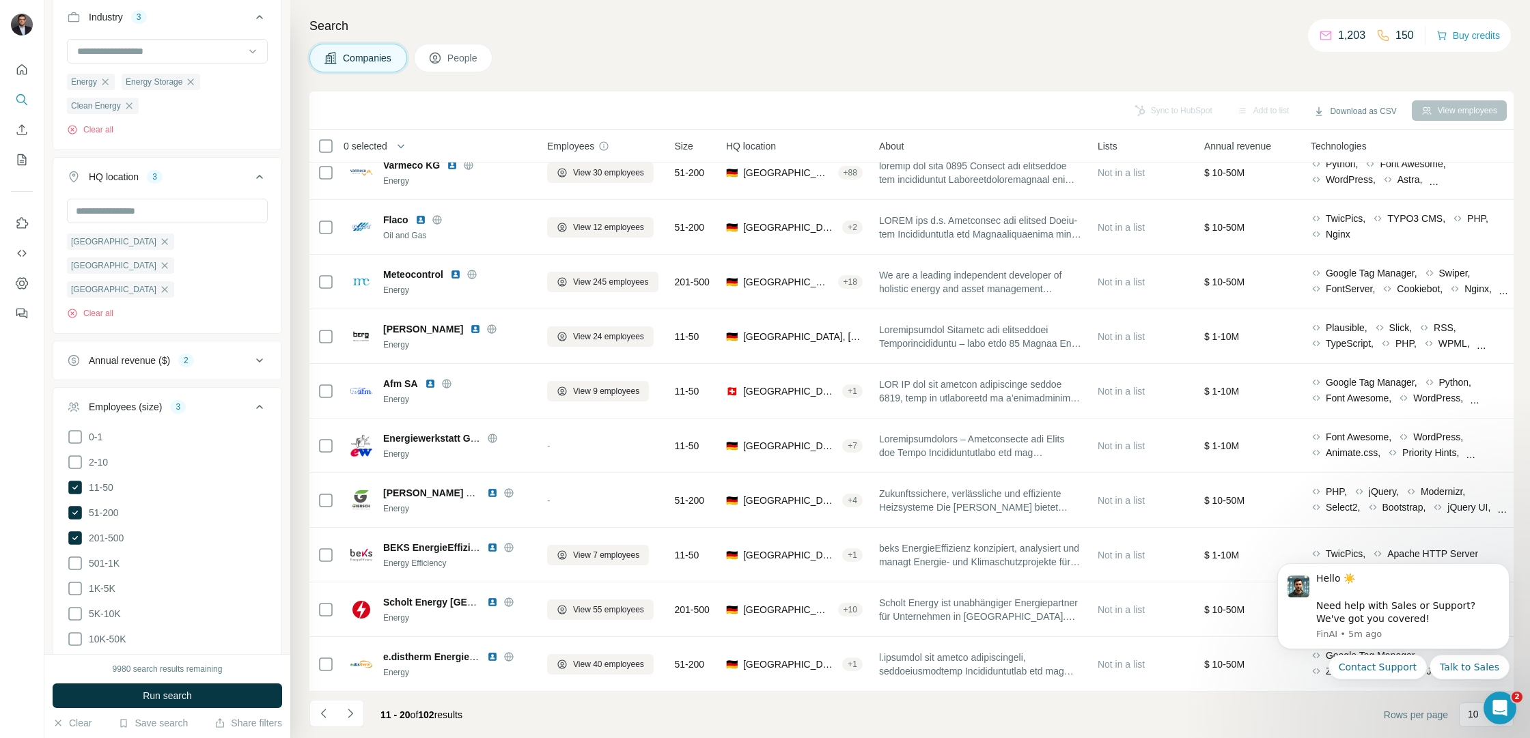
scroll to position [319, 0]
click at [255, 352] on icon at bounding box center [259, 360] width 16 height 16
click at [72, 408] on icon at bounding box center [75, 415] width 14 height 14
click at [73, 458] on icon at bounding box center [75, 466] width 16 height 16
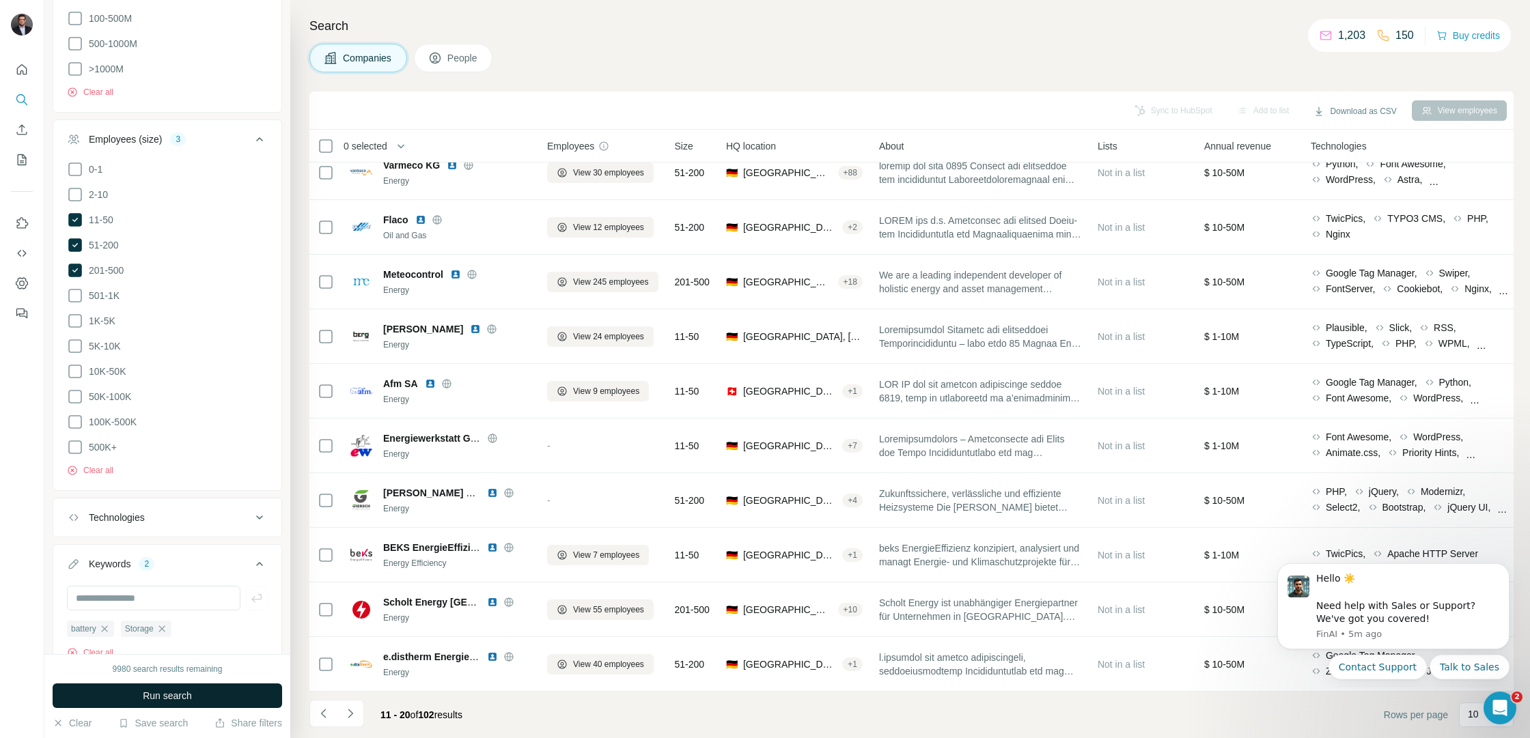
scroll to position [791, 0]
click at [185, 698] on span "Run search" at bounding box center [167, 696] width 49 height 14
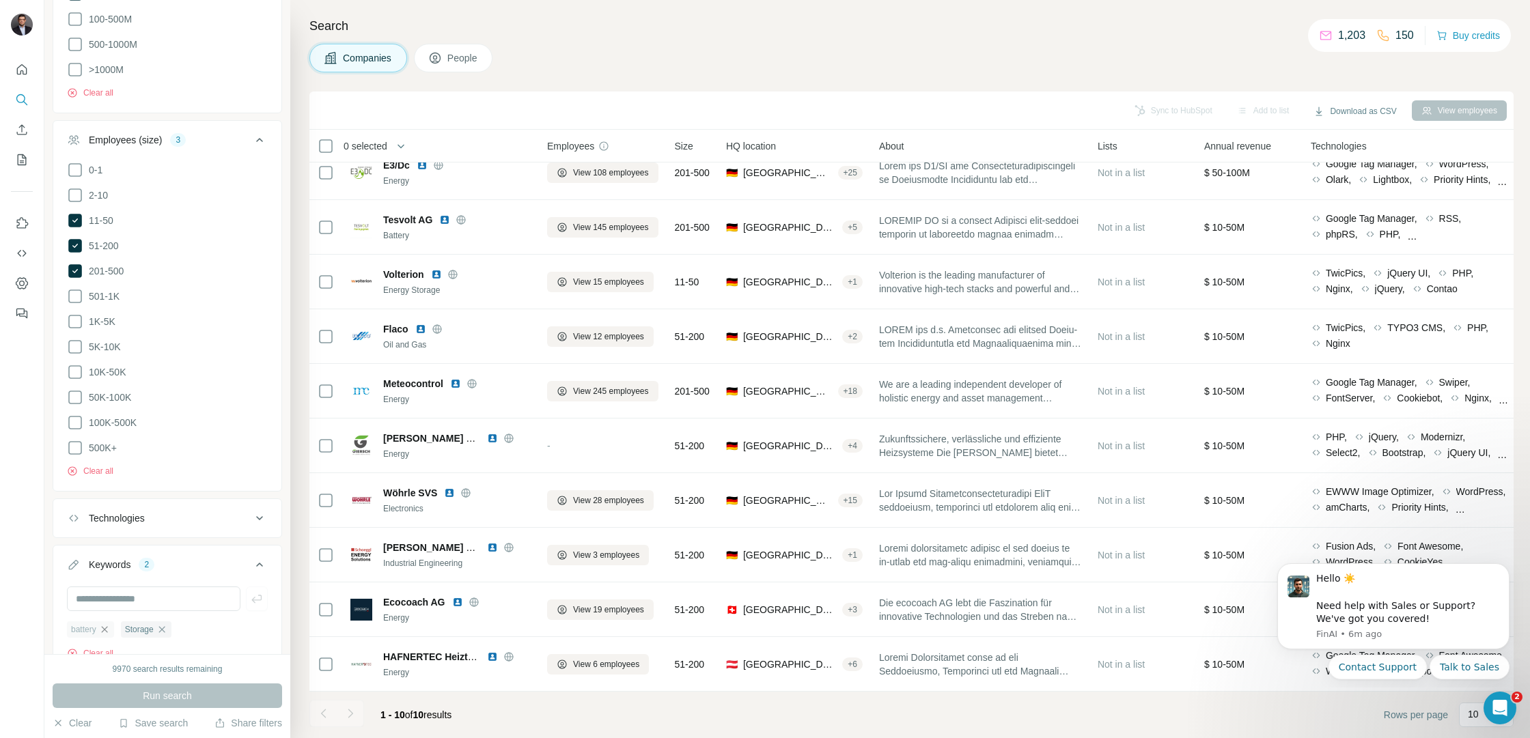
click at [106, 626] on icon "button" at bounding box center [104, 629] width 6 height 6
click at [106, 624] on icon "button" at bounding box center [107, 629] width 11 height 11
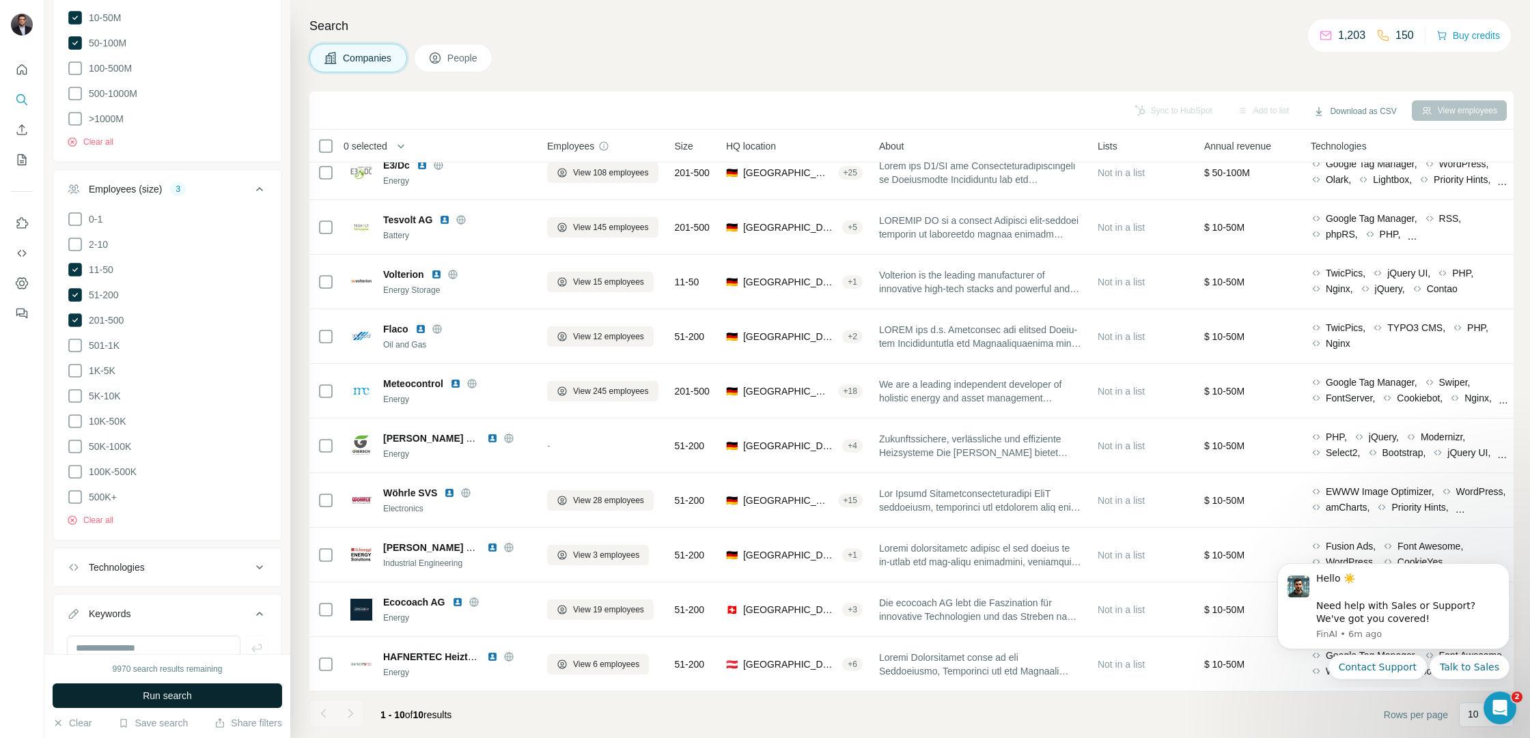
click at [115, 686] on button "Run search" at bounding box center [167, 696] width 229 height 25
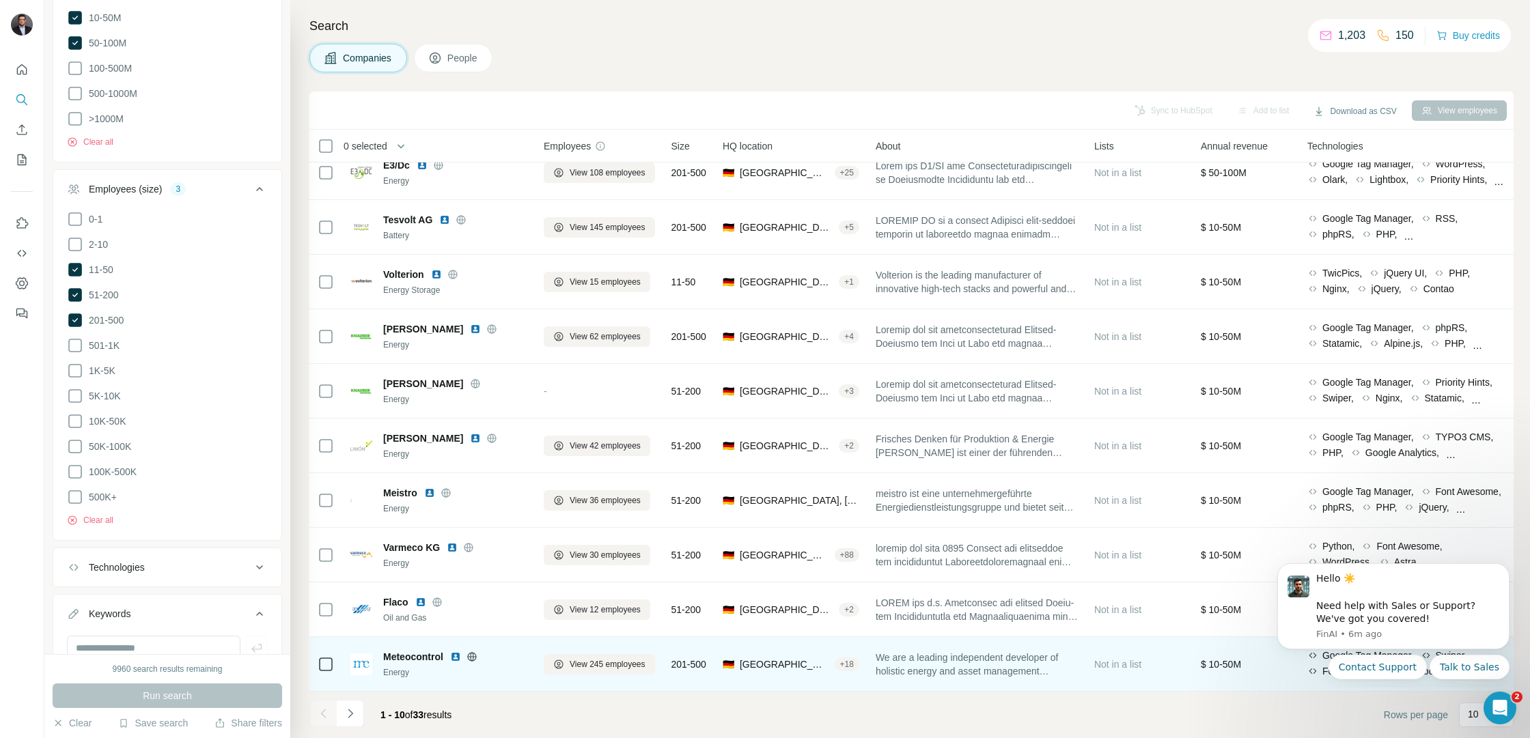
scroll to position [17, 3]
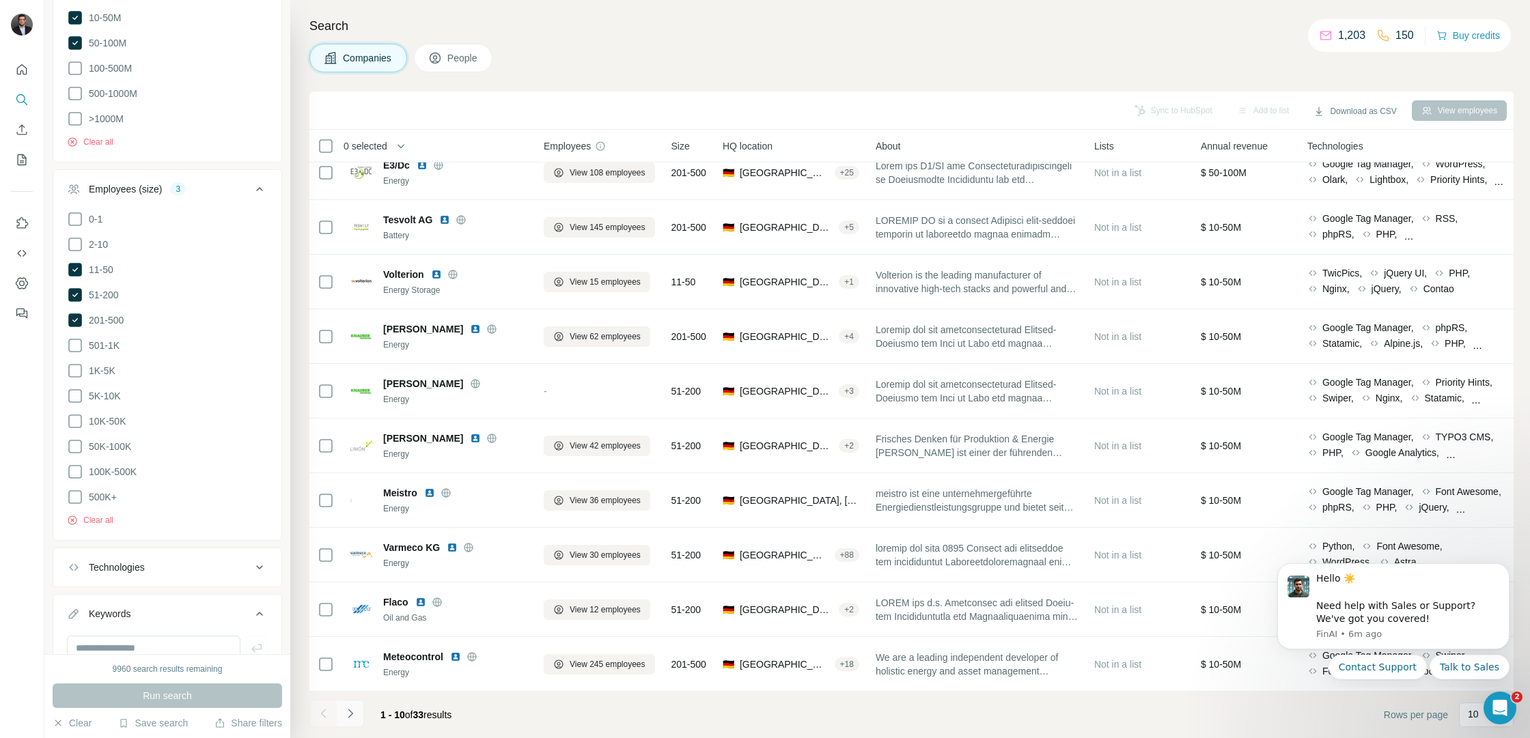
click at [351, 714] on icon "Navigate to next page" at bounding box center [351, 714] width 14 height 14
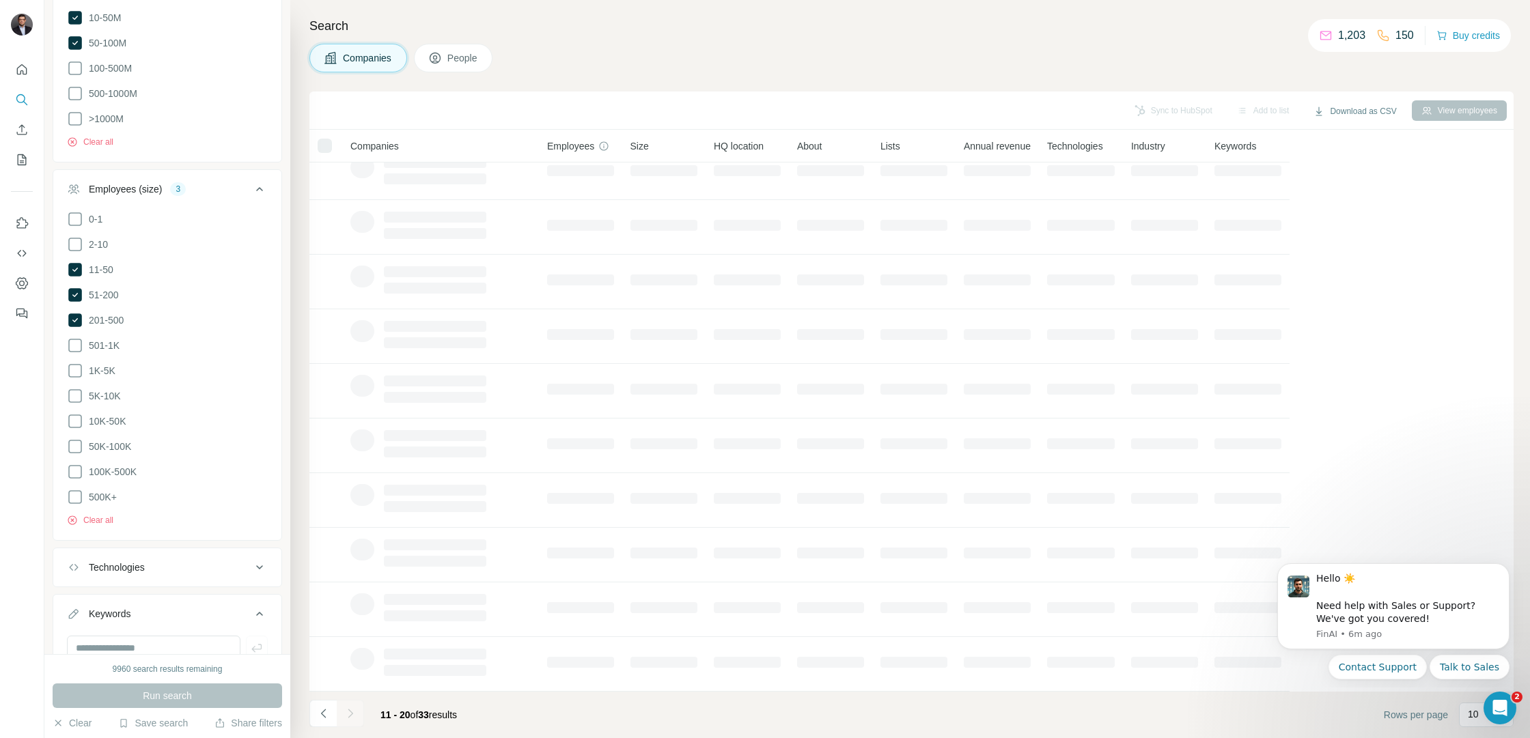
scroll to position [17, 0]
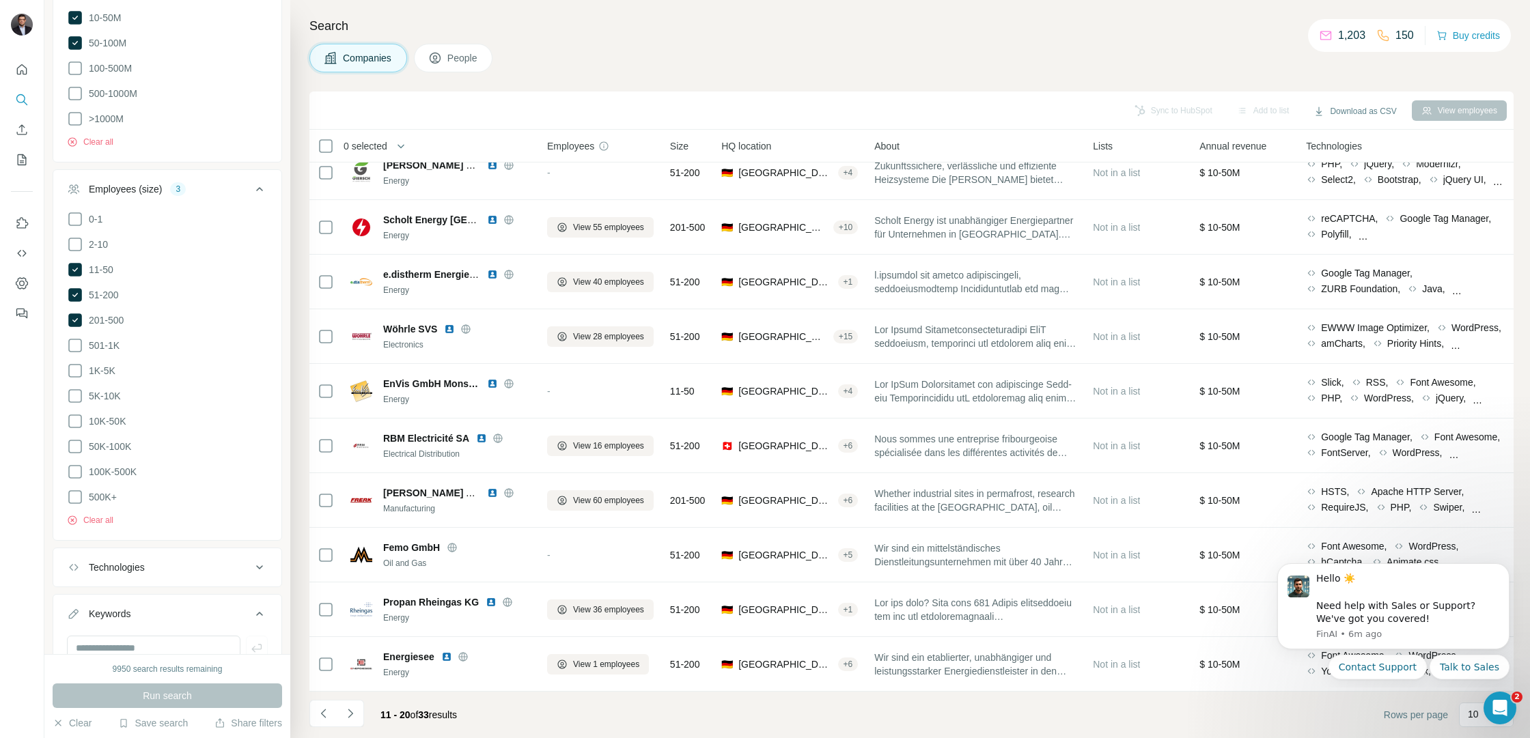
click at [351, 714] on icon "Navigate to next page" at bounding box center [351, 714] width 14 height 14
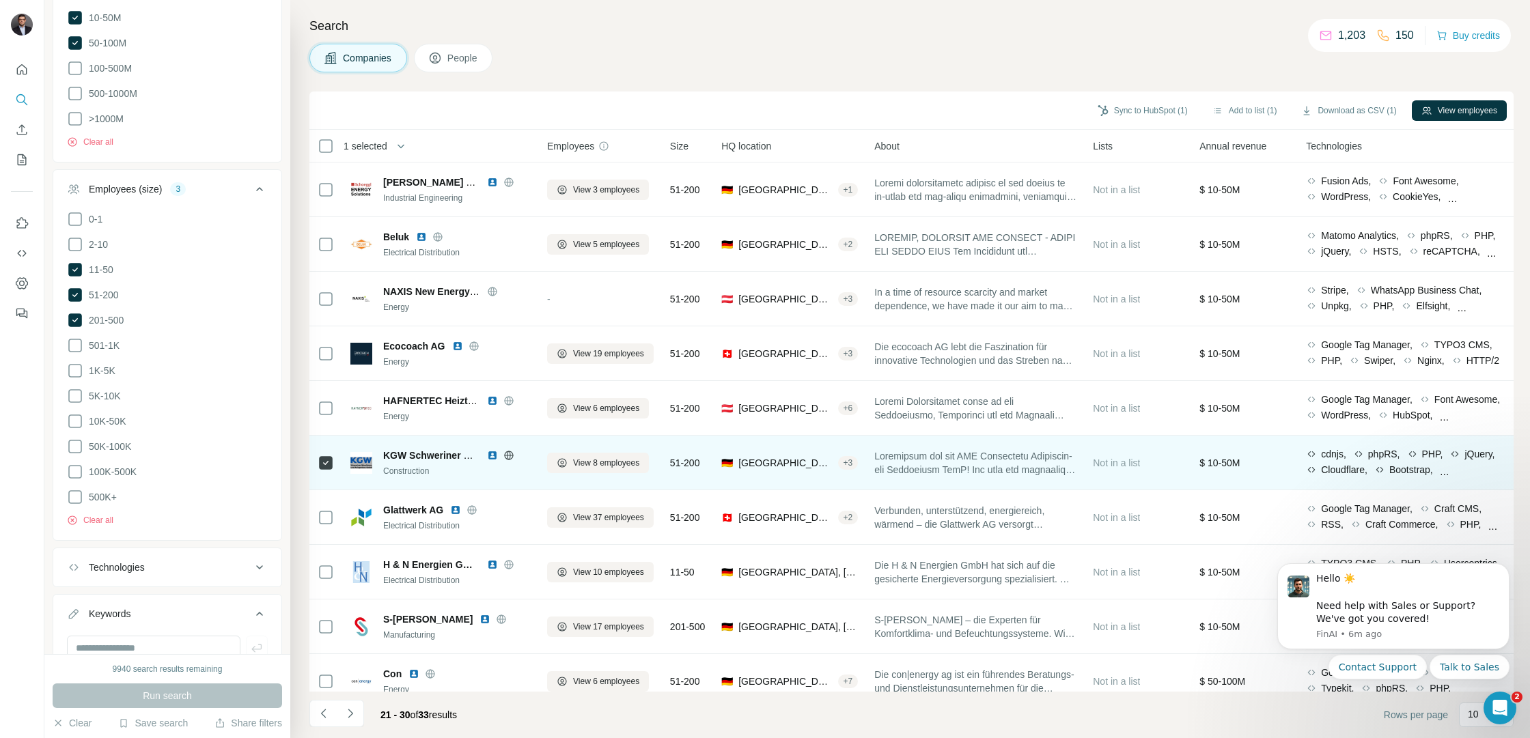
scroll to position [0, 0]
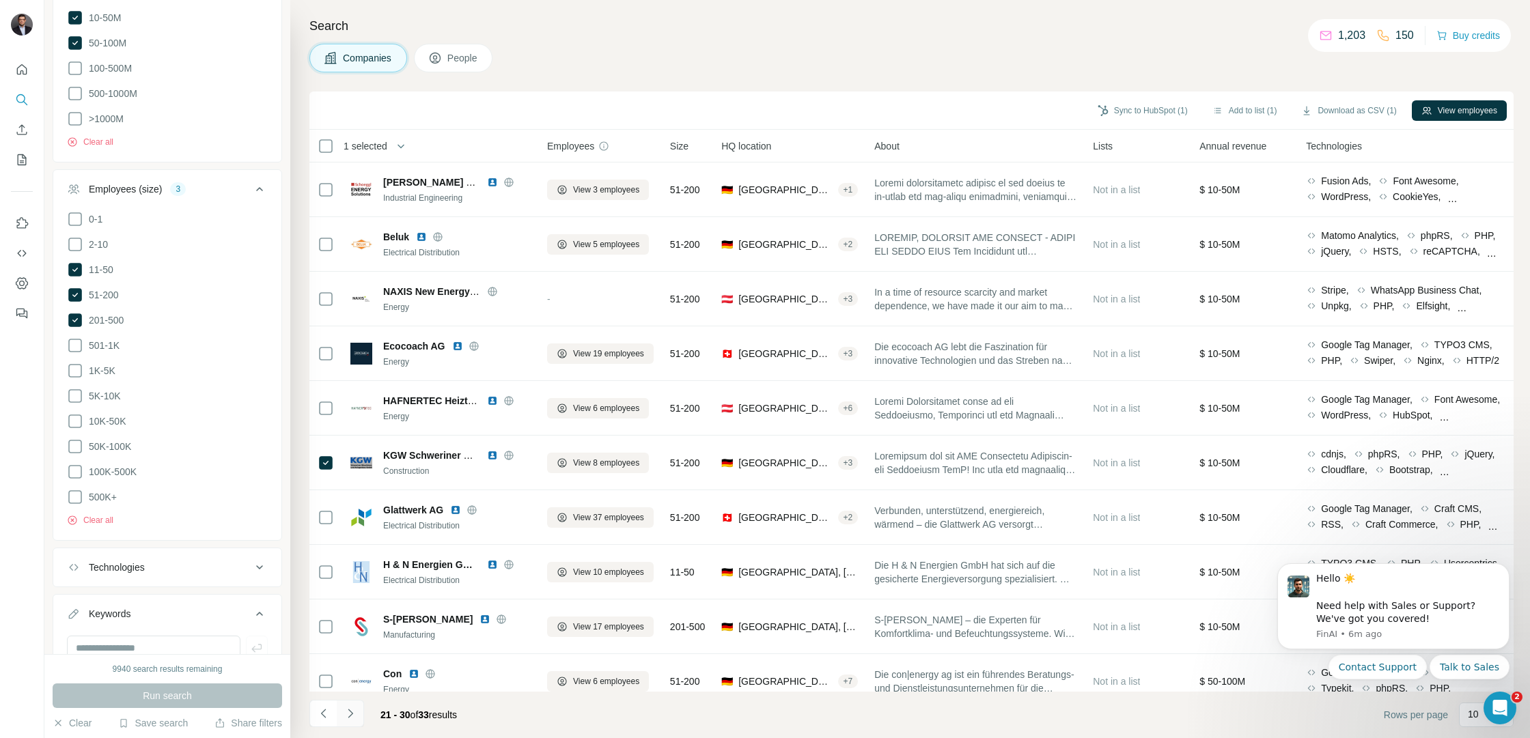
click at [354, 712] on icon "Navigate to next page" at bounding box center [351, 714] width 14 height 14
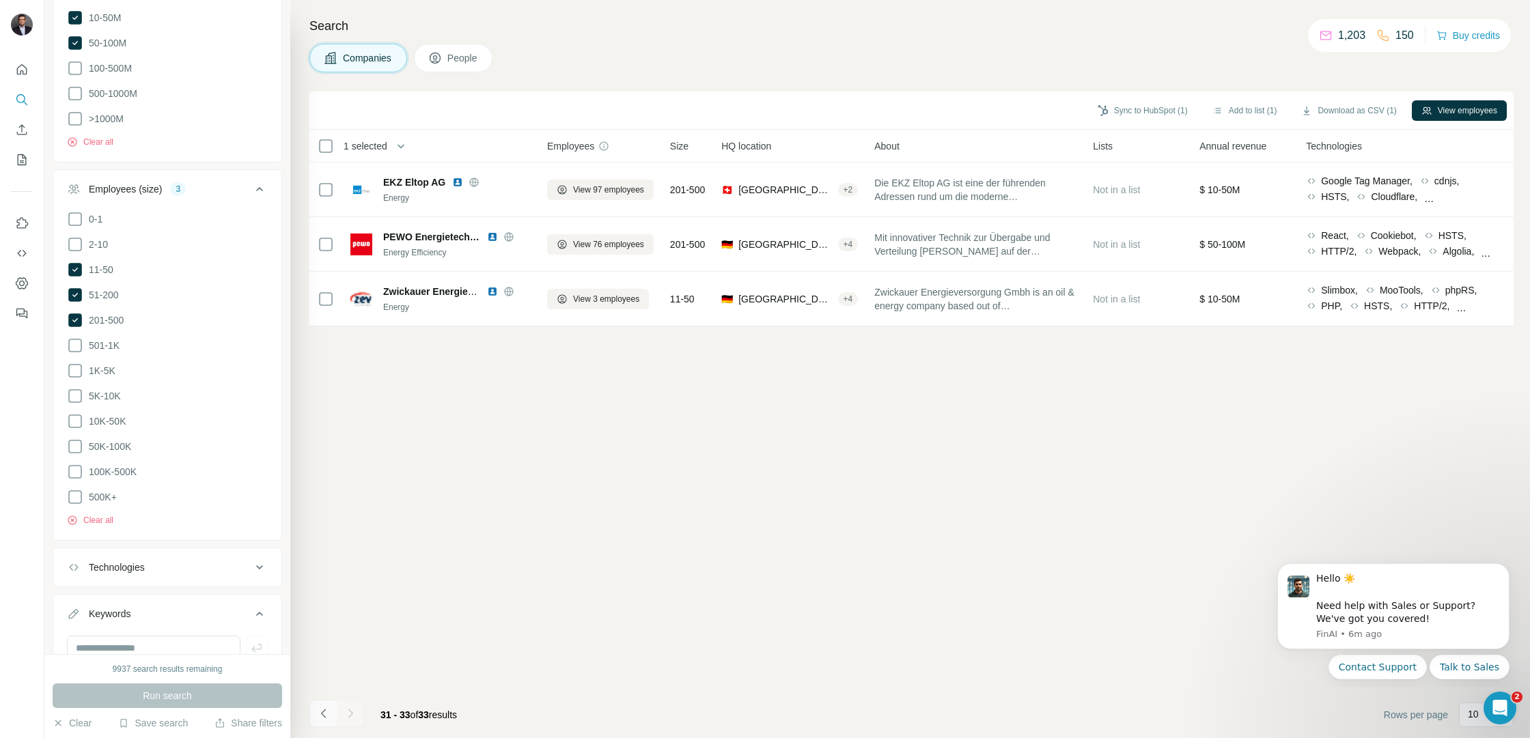
click at [326, 714] on icon "Navigate to previous page" at bounding box center [324, 714] width 14 height 14
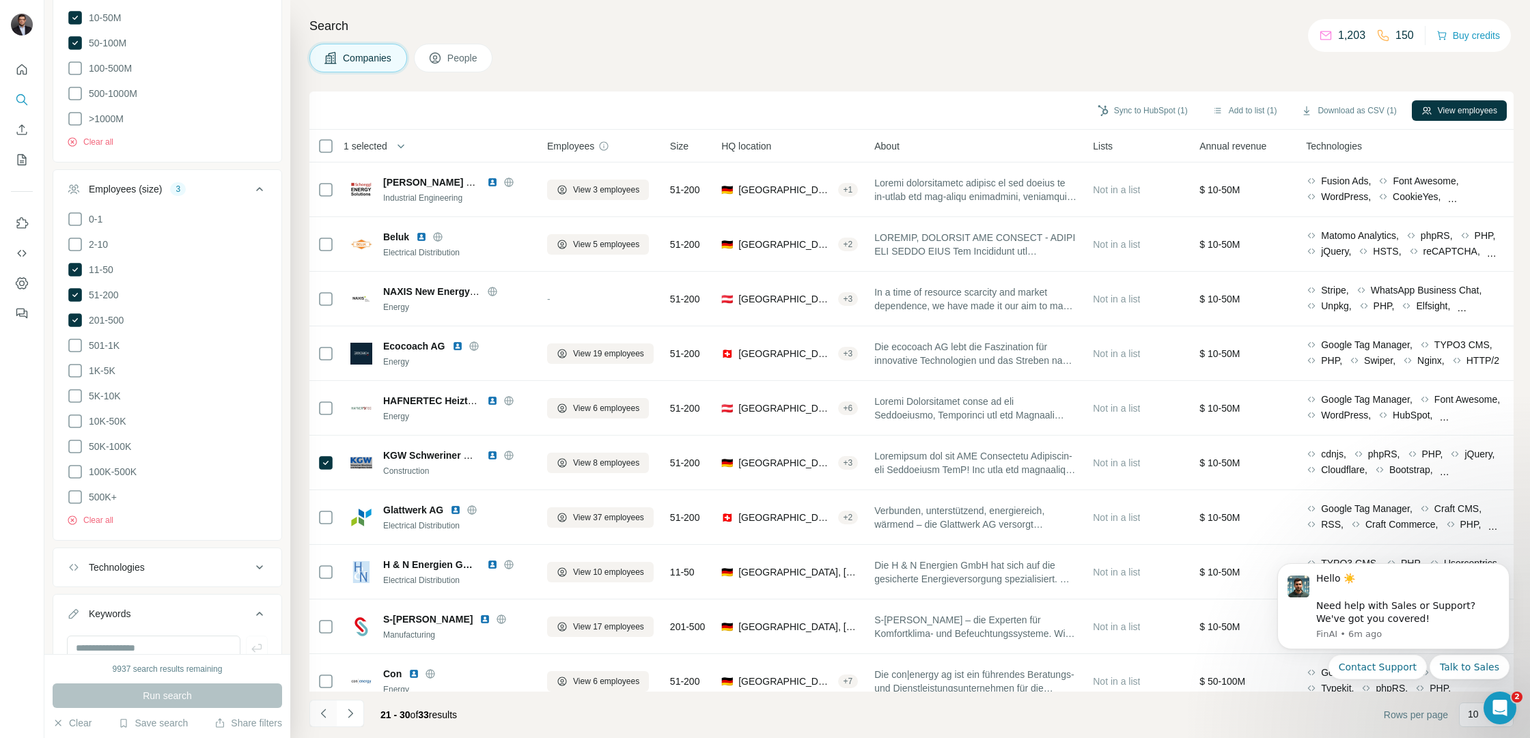
click at [326, 714] on icon "Navigate to previous page" at bounding box center [324, 714] width 14 height 14
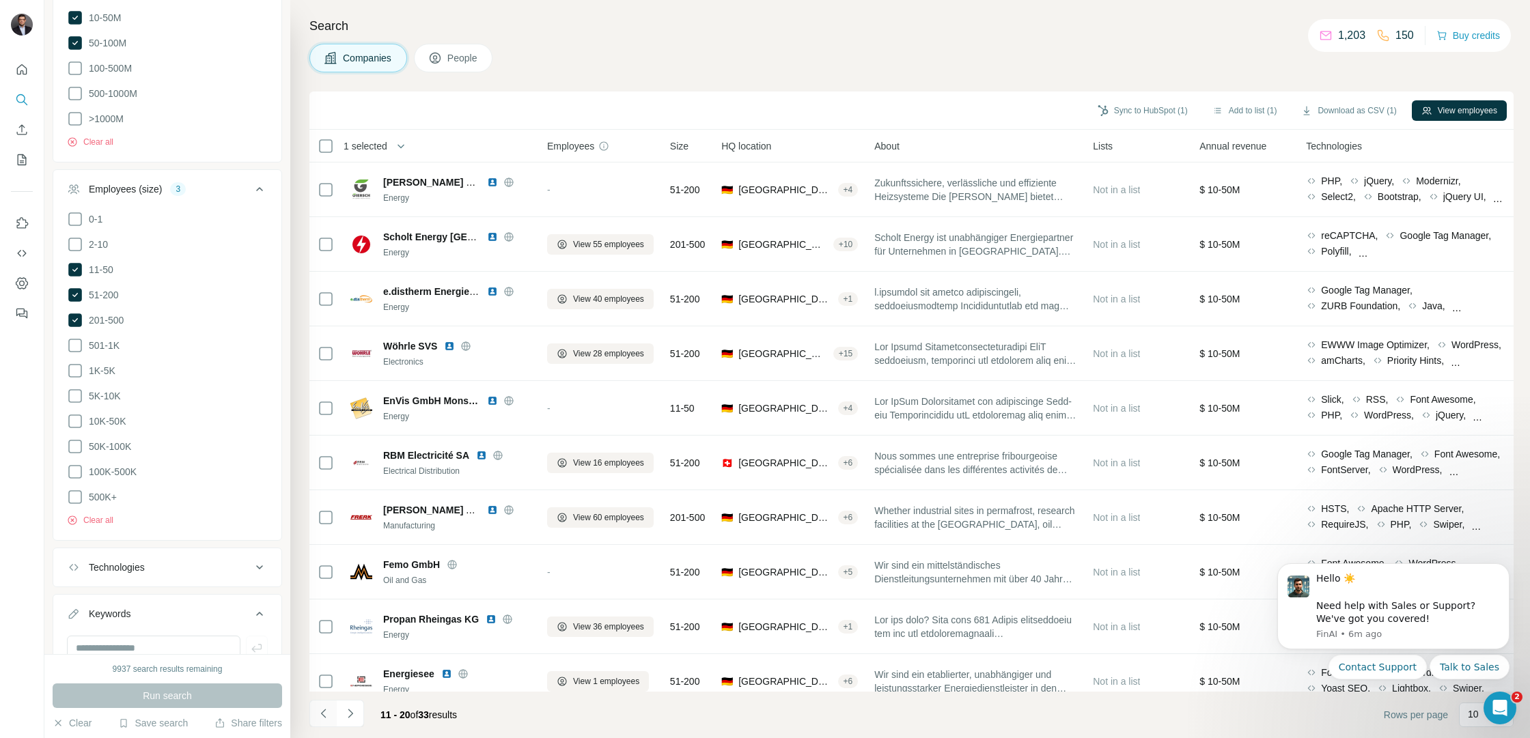
click at [326, 714] on icon "Navigate to previous page" at bounding box center [324, 714] width 14 height 14
